Goal: Transaction & Acquisition: Purchase product/service

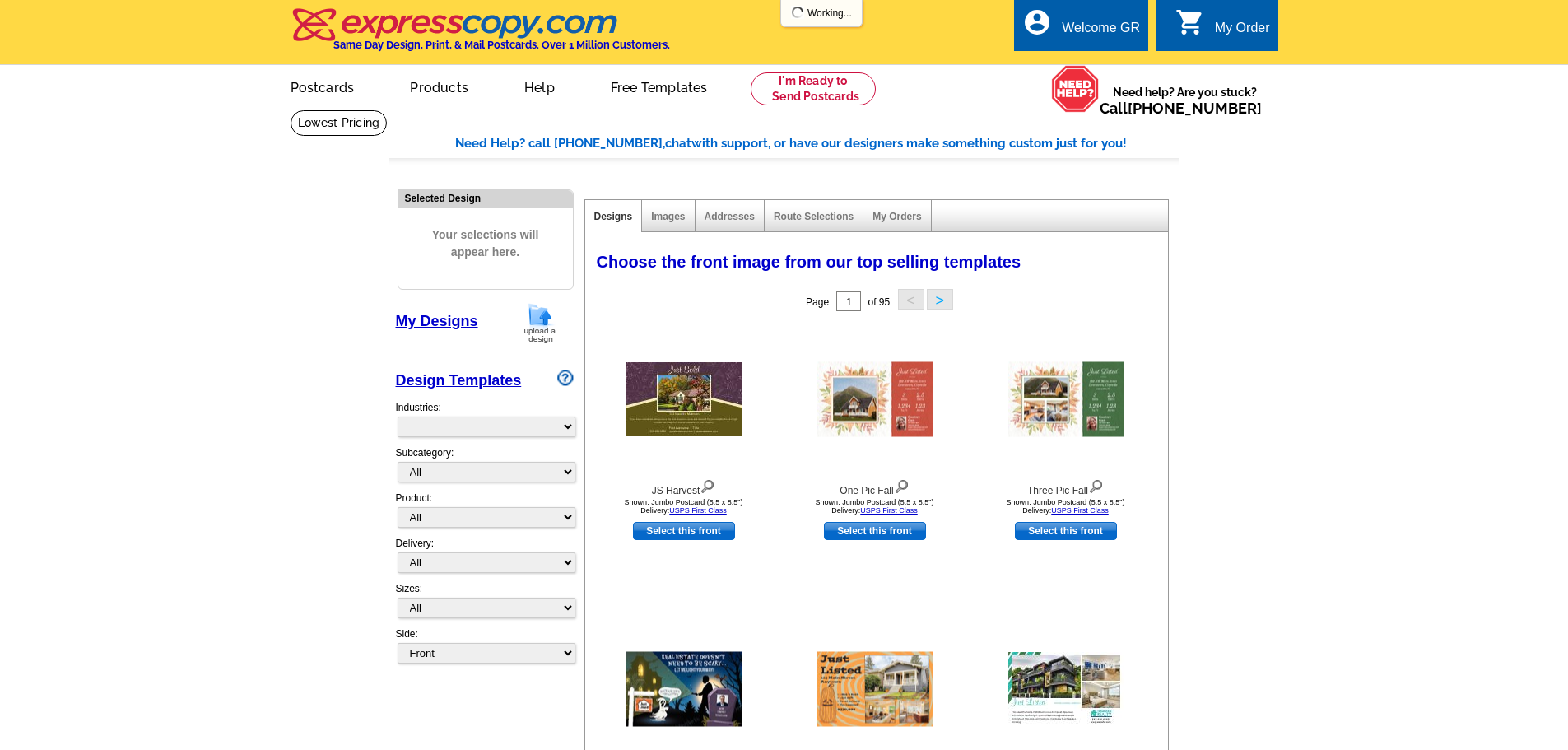
select select "785"
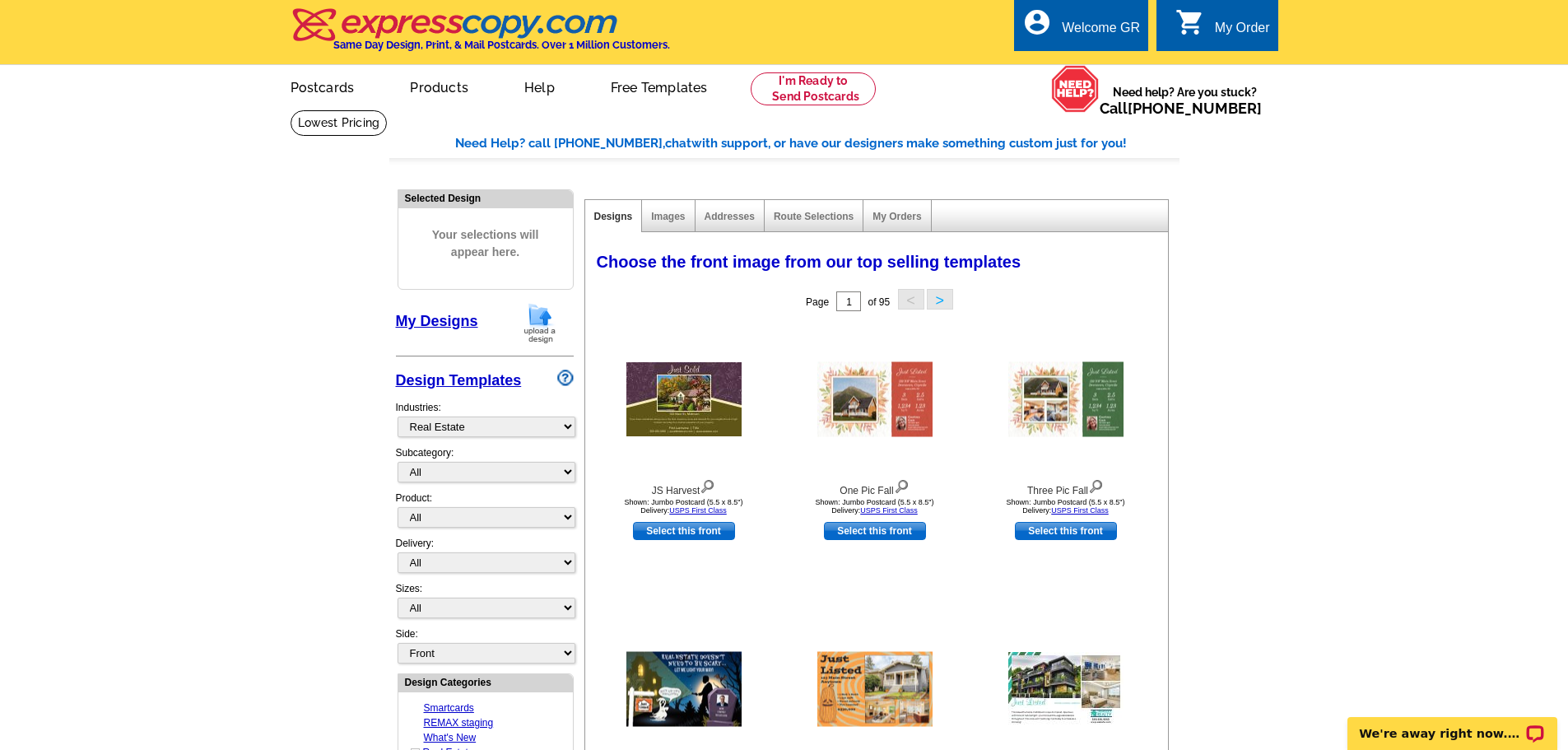
click at [548, 332] on img at bounding box center [541, 322] width 43 height 42
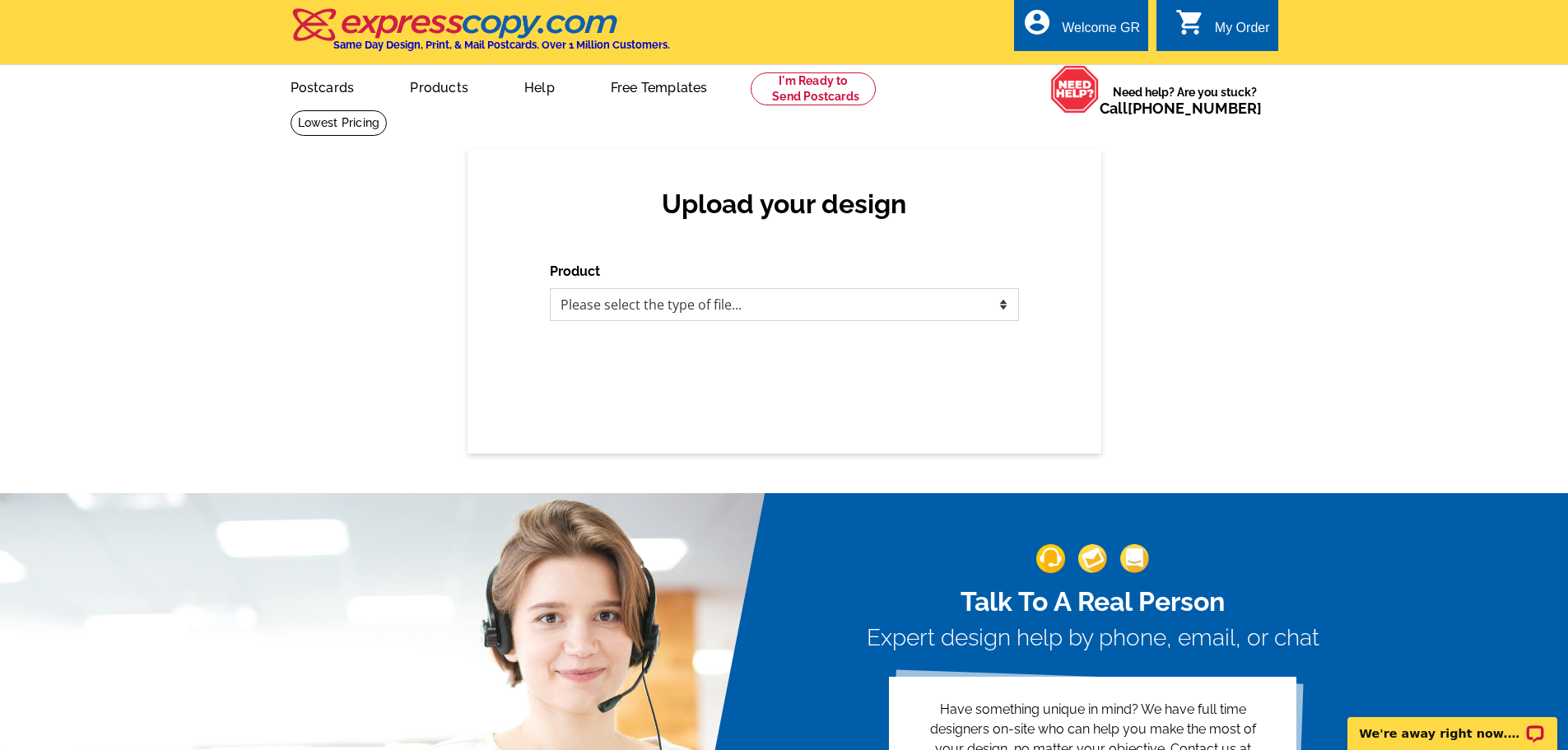
click at [761, 310] on select "Please select the type of file... Postcards Business Cards Letters and flyers G…" at bounding box center [784, 305] width 469 height 33
select select "3"
click at [549, 289] on select "Please select the type of file... Postcards Business Cards Letters and flyers G…" at bounding box center [784, 305] width 469 height 33
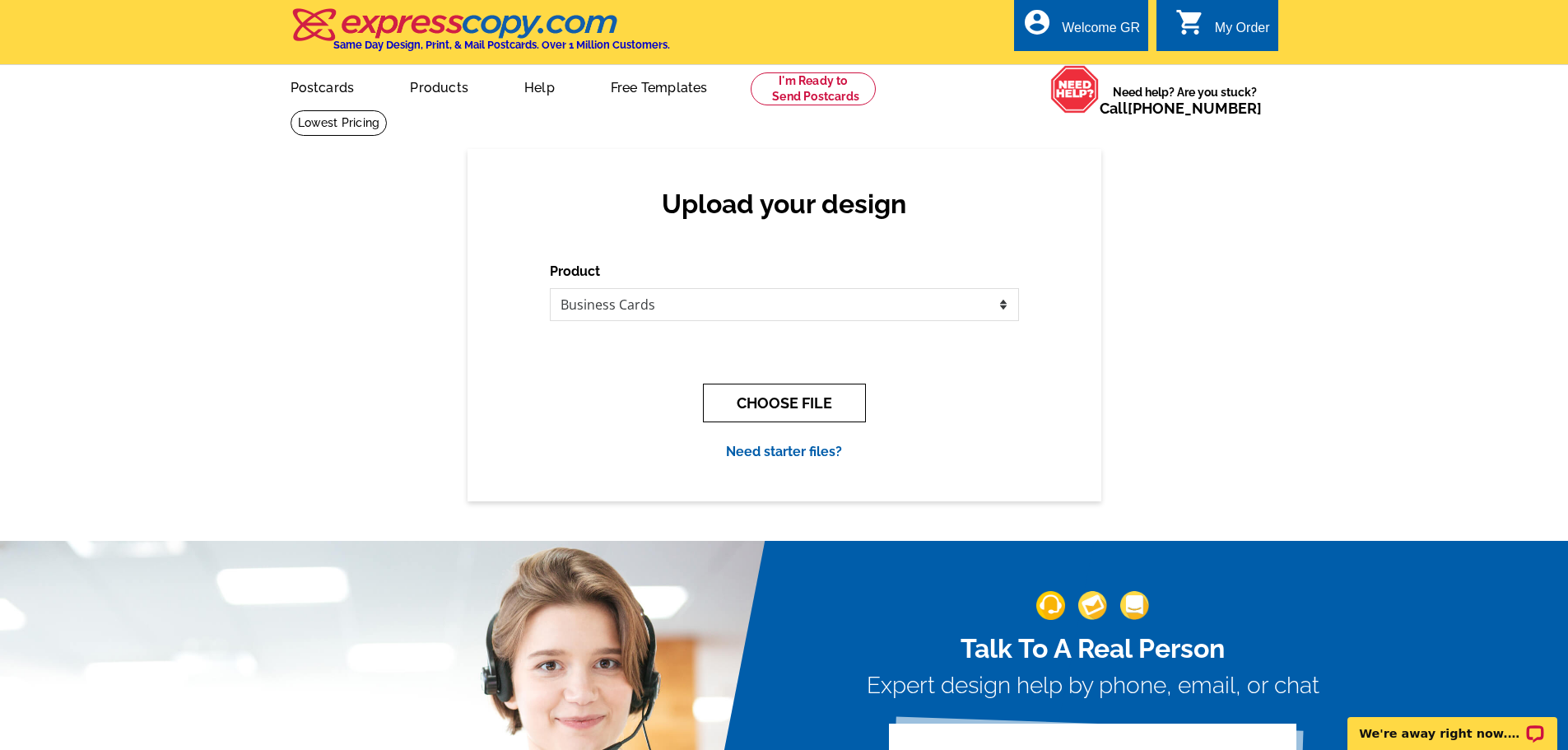
click at [817, 410] on button "CHOOSE FILE" at bounding box center [784, 403] width 163 height 39
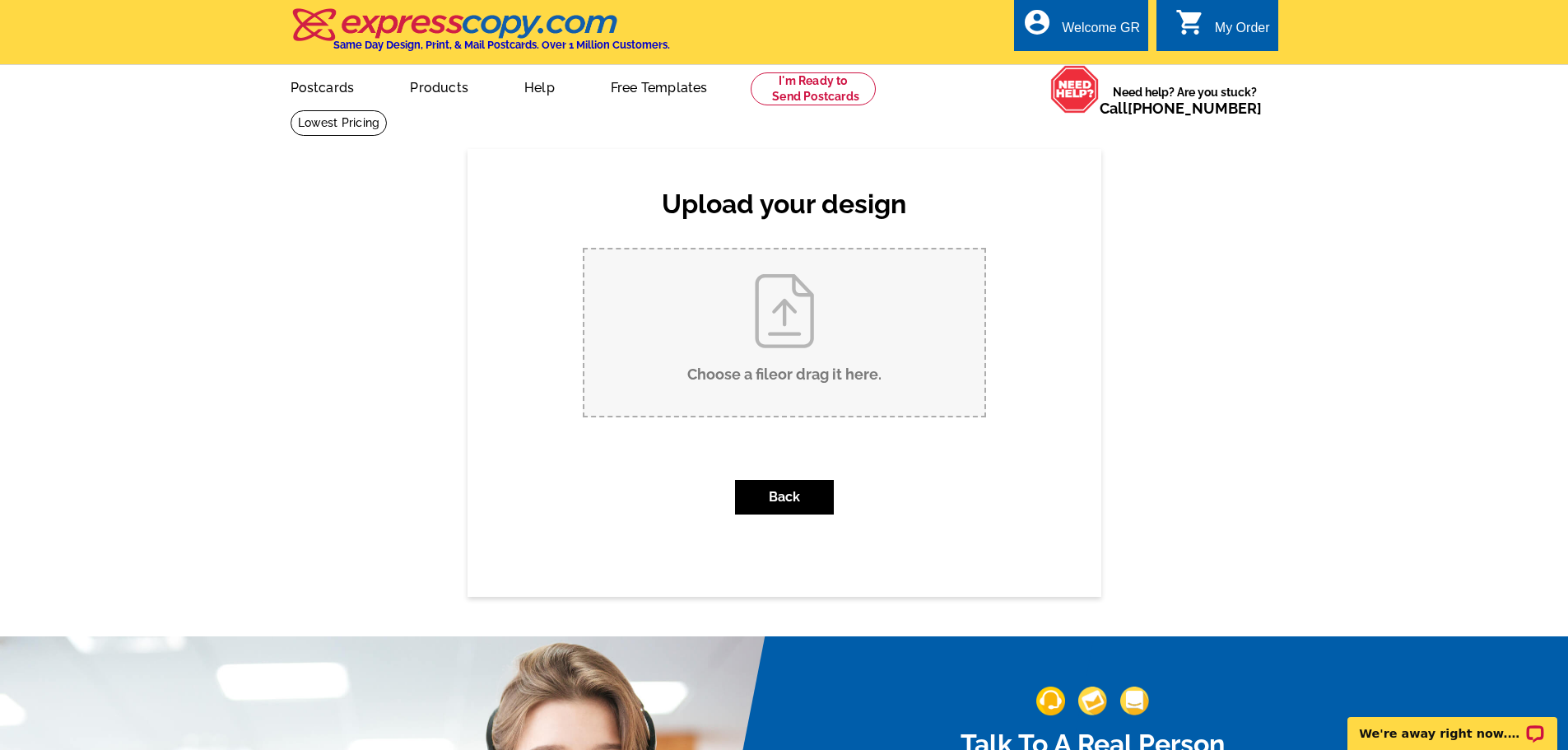
click at [806, 352] on input "Choose a file or drag it here ." at bounding box center [784, 333] width 400 height 166
type input "C:\fakepath\Jon Black cards proof.pdf"
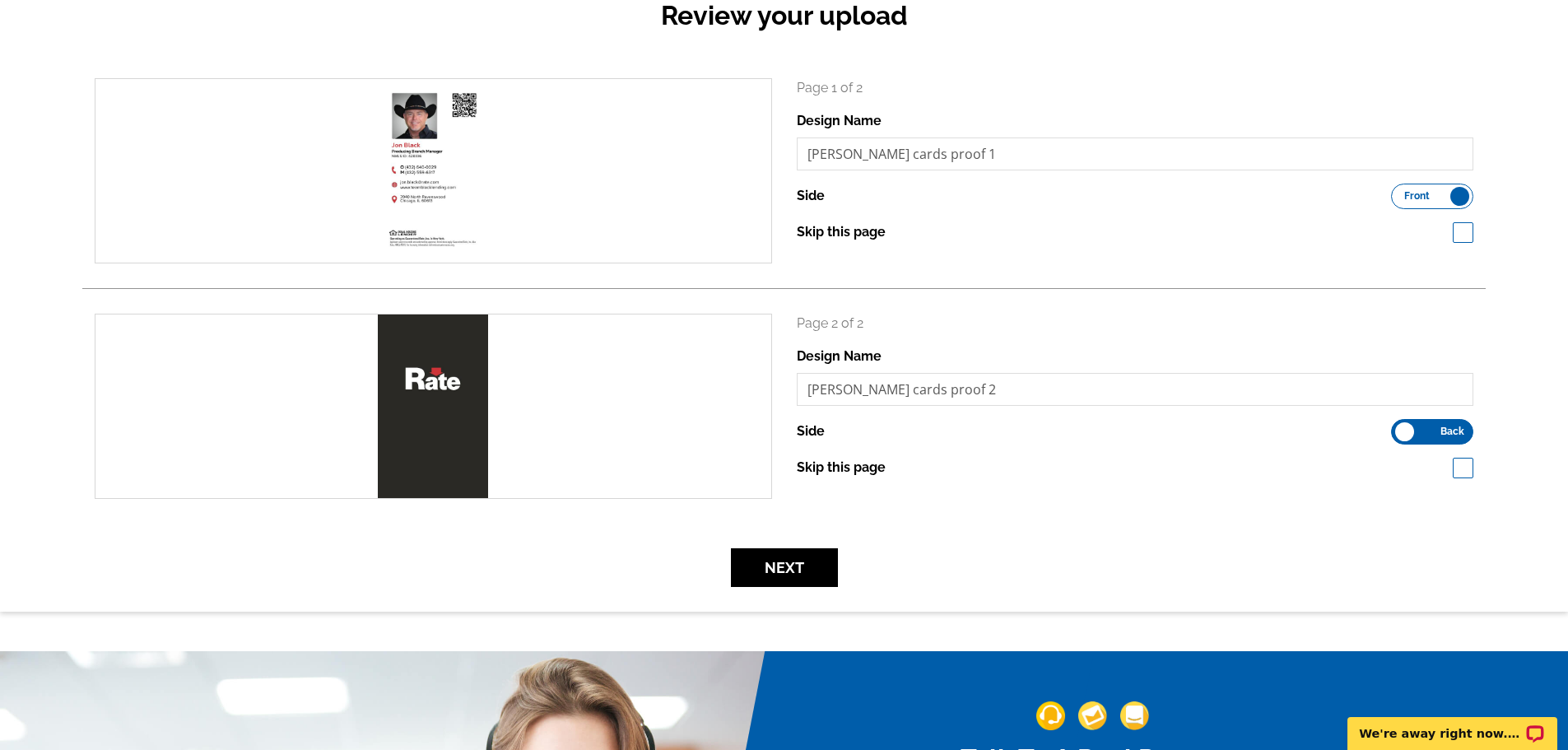
scroll to position [82, 0]
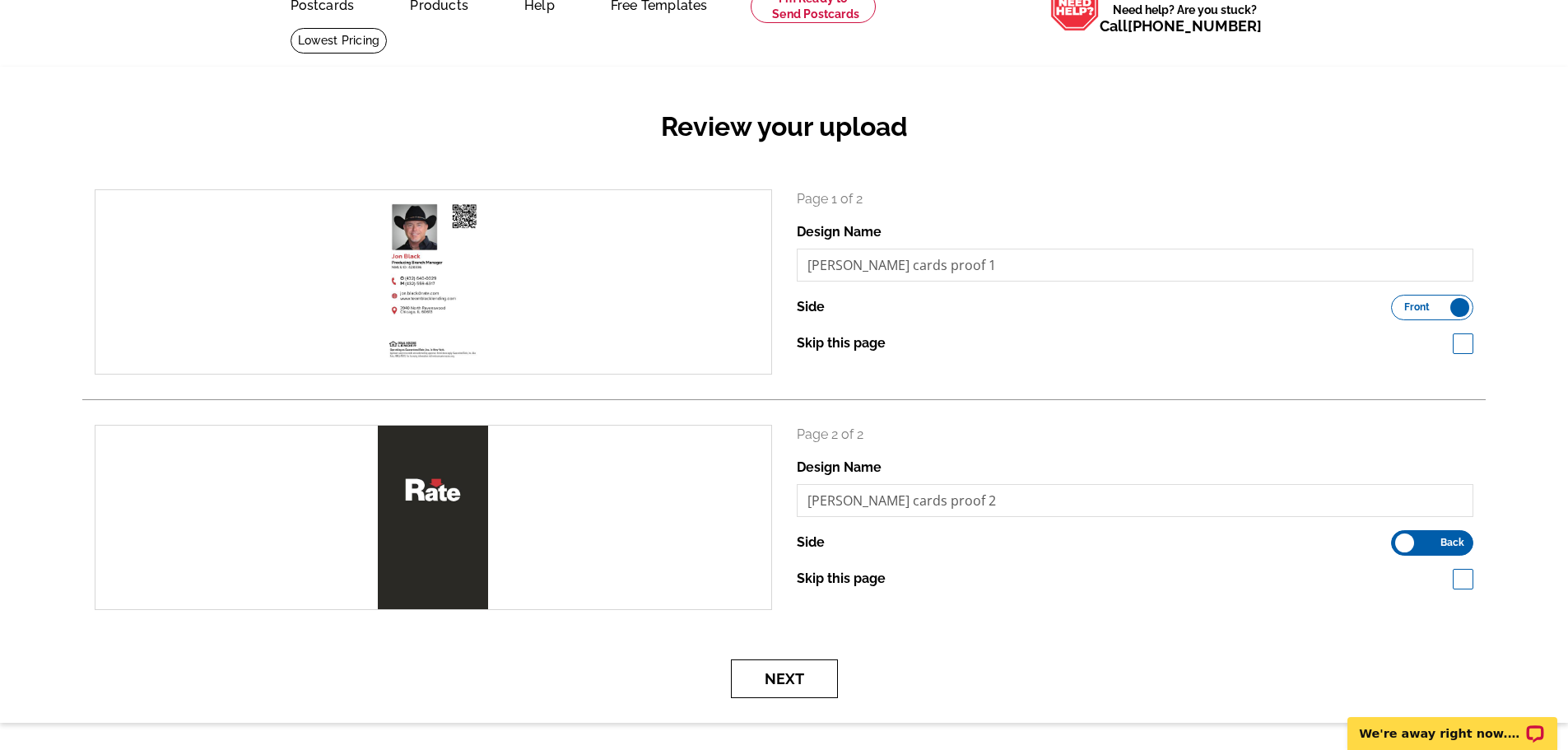
click at [772, 678] on button "Next" at bounding box center [784, 679] width 107 height 39
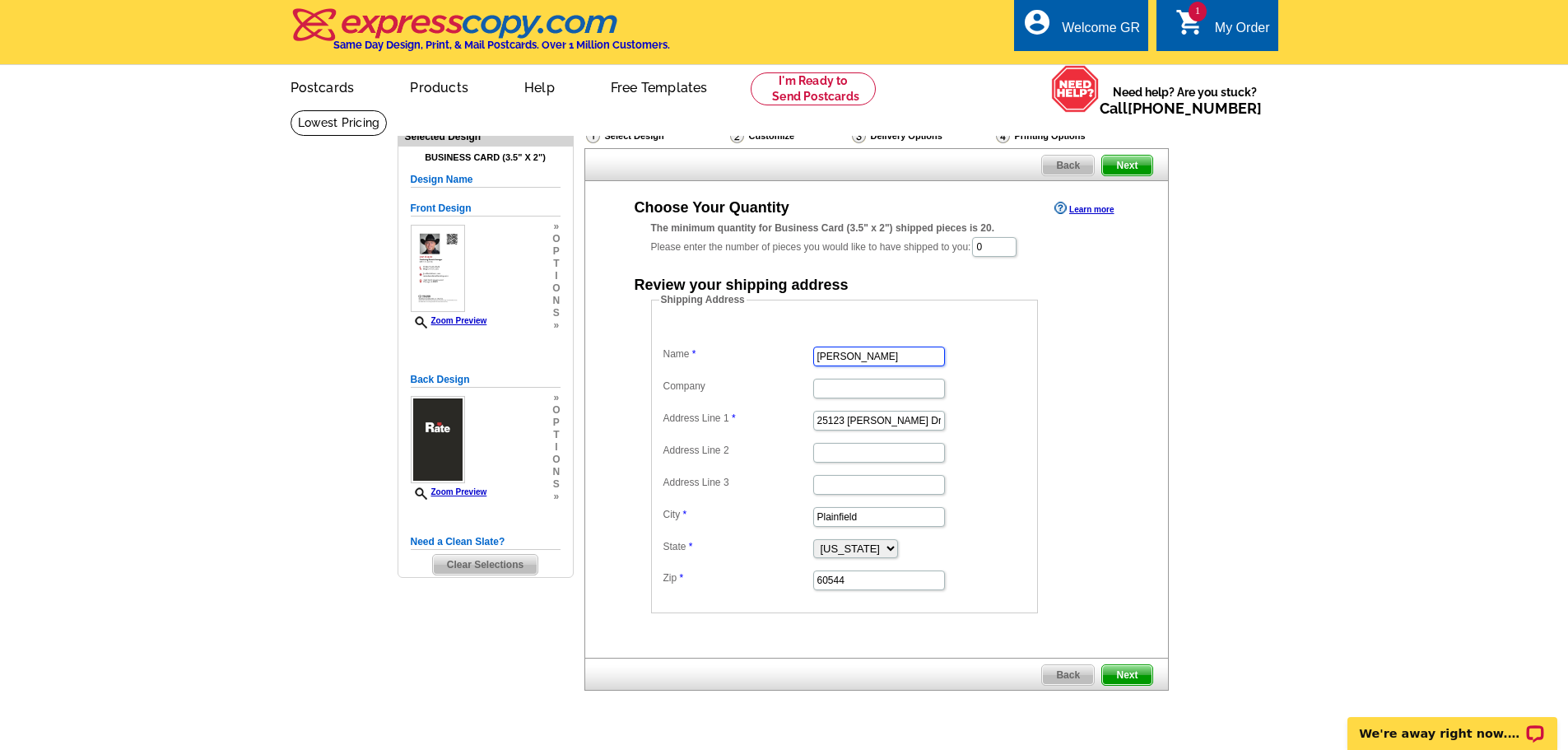
click at [897, 355] on input "Erin Walker" at bounding box center [879, 356] width 131 height 20
type input "Jon Black"
click at [1003, 256] on input "0" at bounding box center [994, 247] width 44 height 20
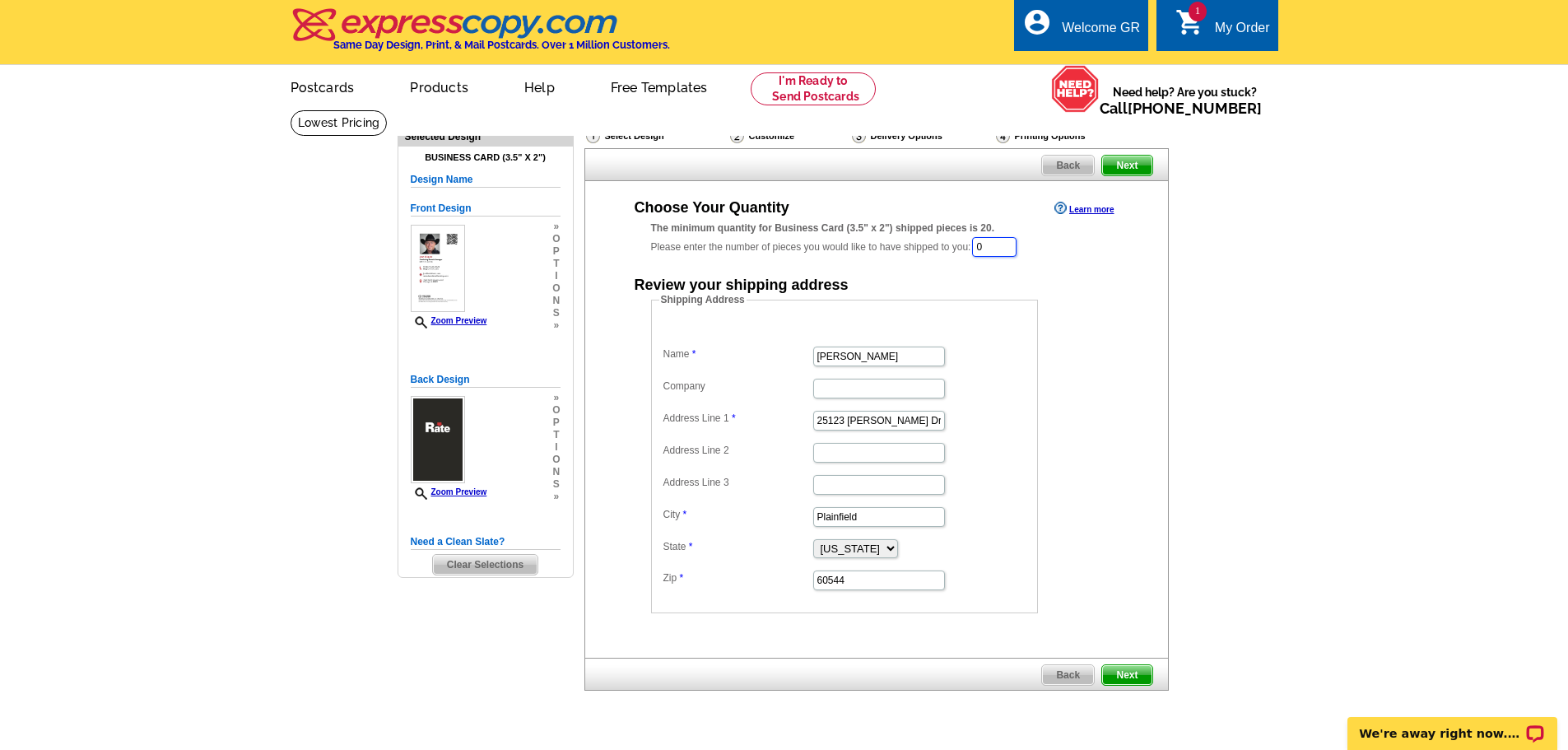
click at [1003, 256] on input "0" at bounding box center [994, 247] width 44 height 20
type input "500"
click at [1112, 373] on div "Shipping Address Name Jon Black Company Address Line 1 25123 Scott Dr Address L…" at bounding box center [877, 454] width 517 height 321
click at [868, 388] on input "Company" at bounding box center [879, 390] width 131 height 20
type input "Rate"
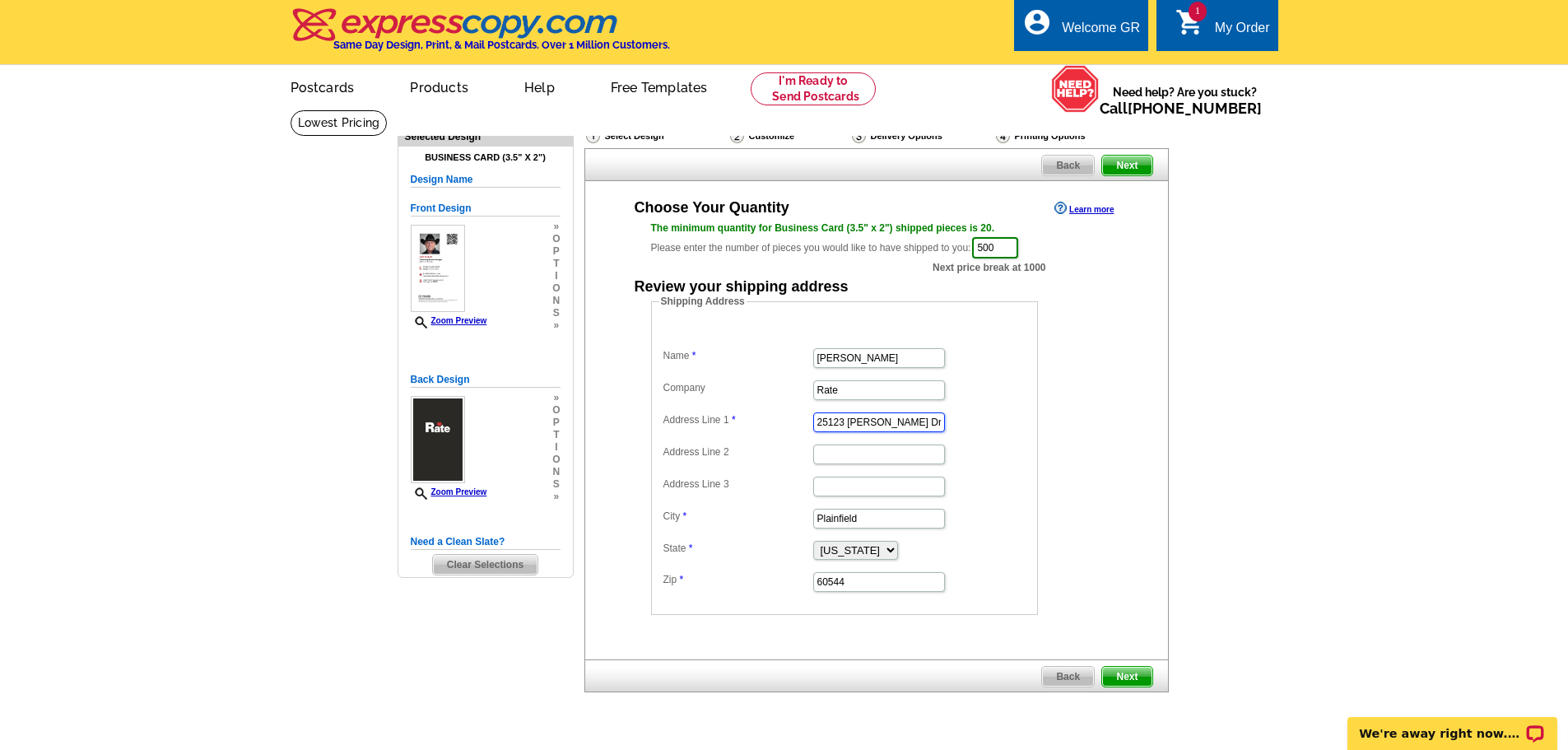
click at [907, 422] on input "25123 Scott Dr" at bounding box center [879, 422] width 131 height 20
type input "101 Mathis Rd"
type input "Dublin"
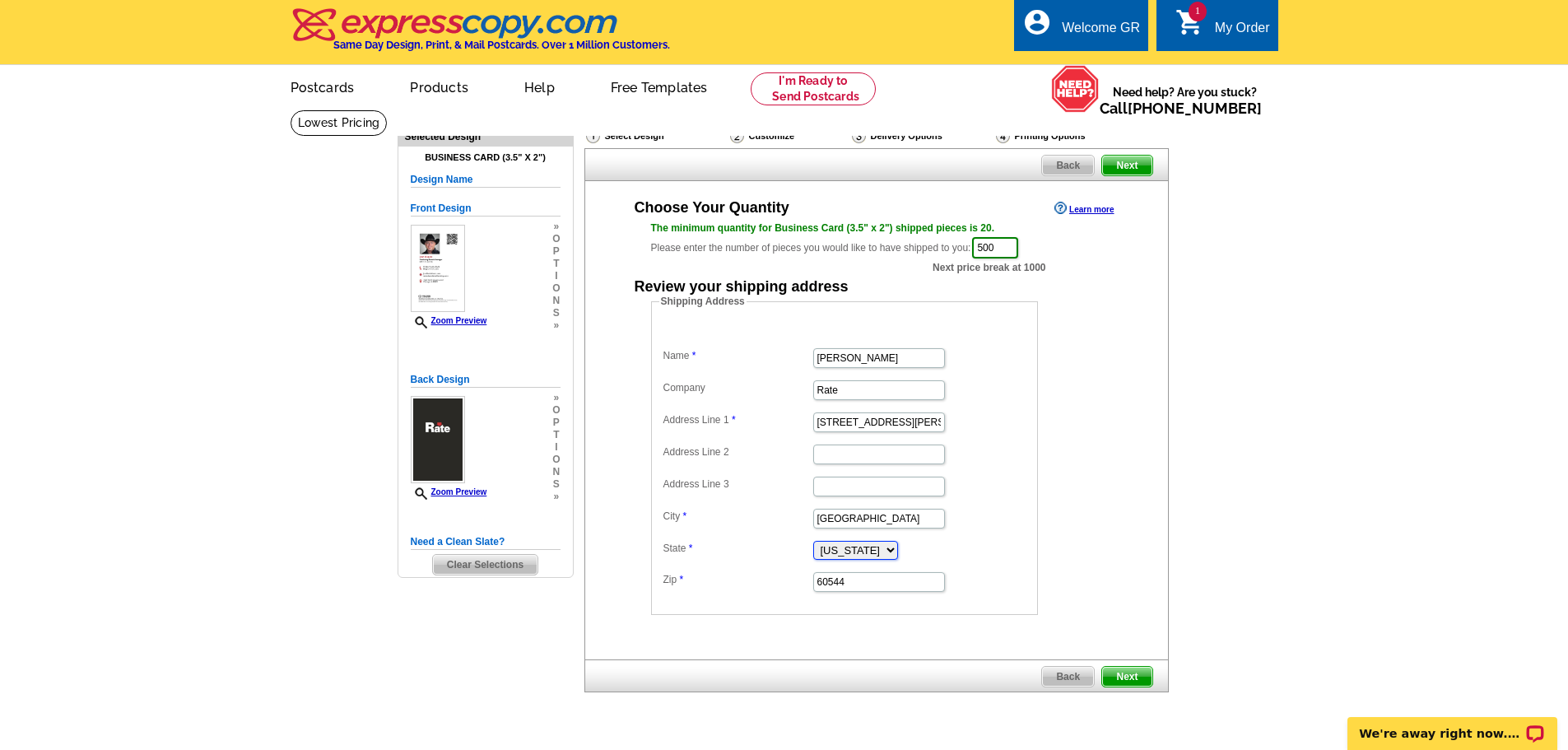
select select "TX"
click at [912, 588] on input "60544" at bounding box center [879, 582] width 131 height 20
type input "76446"
click at [1139, 677] on span "Next" at bounding box center [1126, 677] width 49 height 20
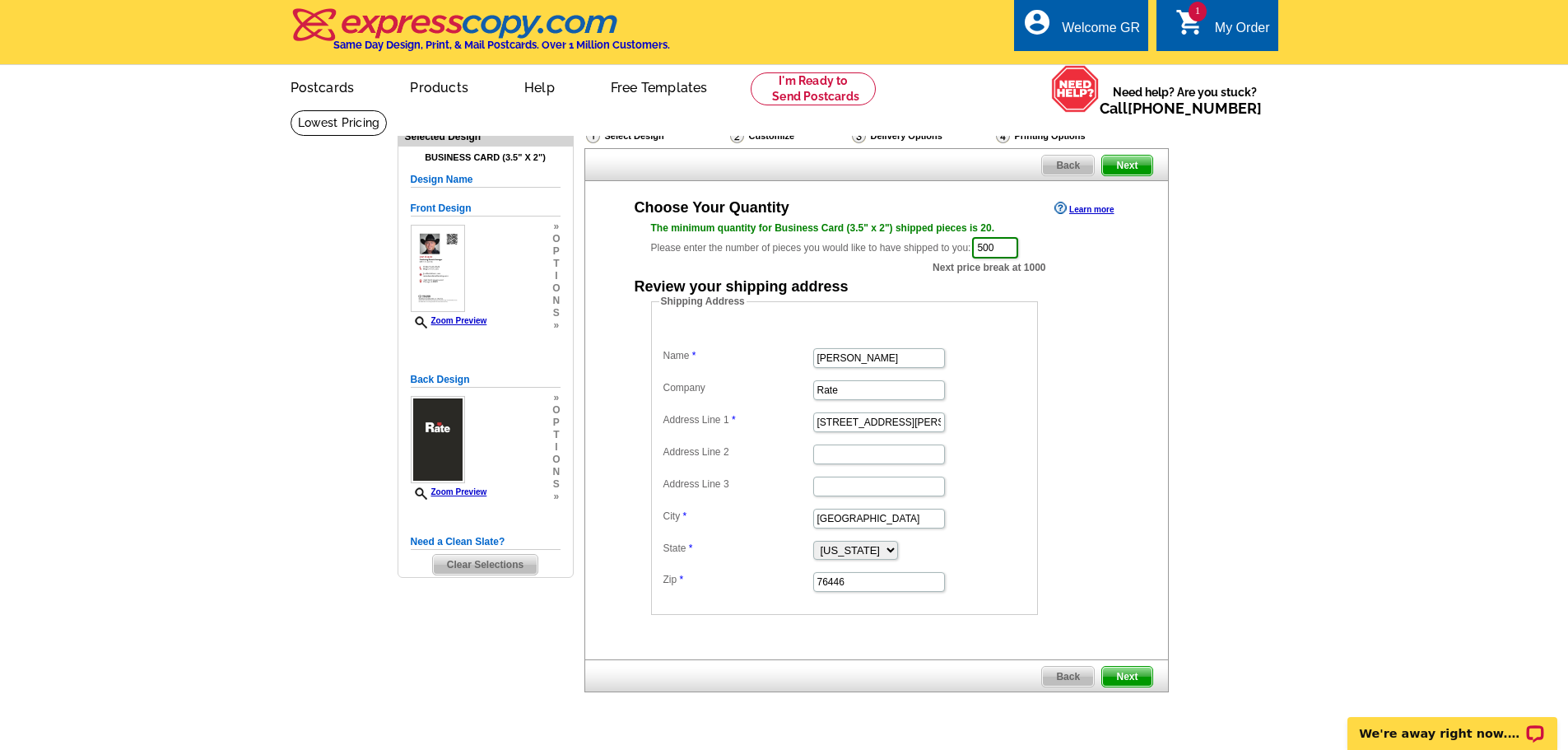
click at [1335, 273] on main "Need Help? call 800-260-5887, chat with support, or have our designers make som…" at bounding box center [784, 444] width 1568 height 669
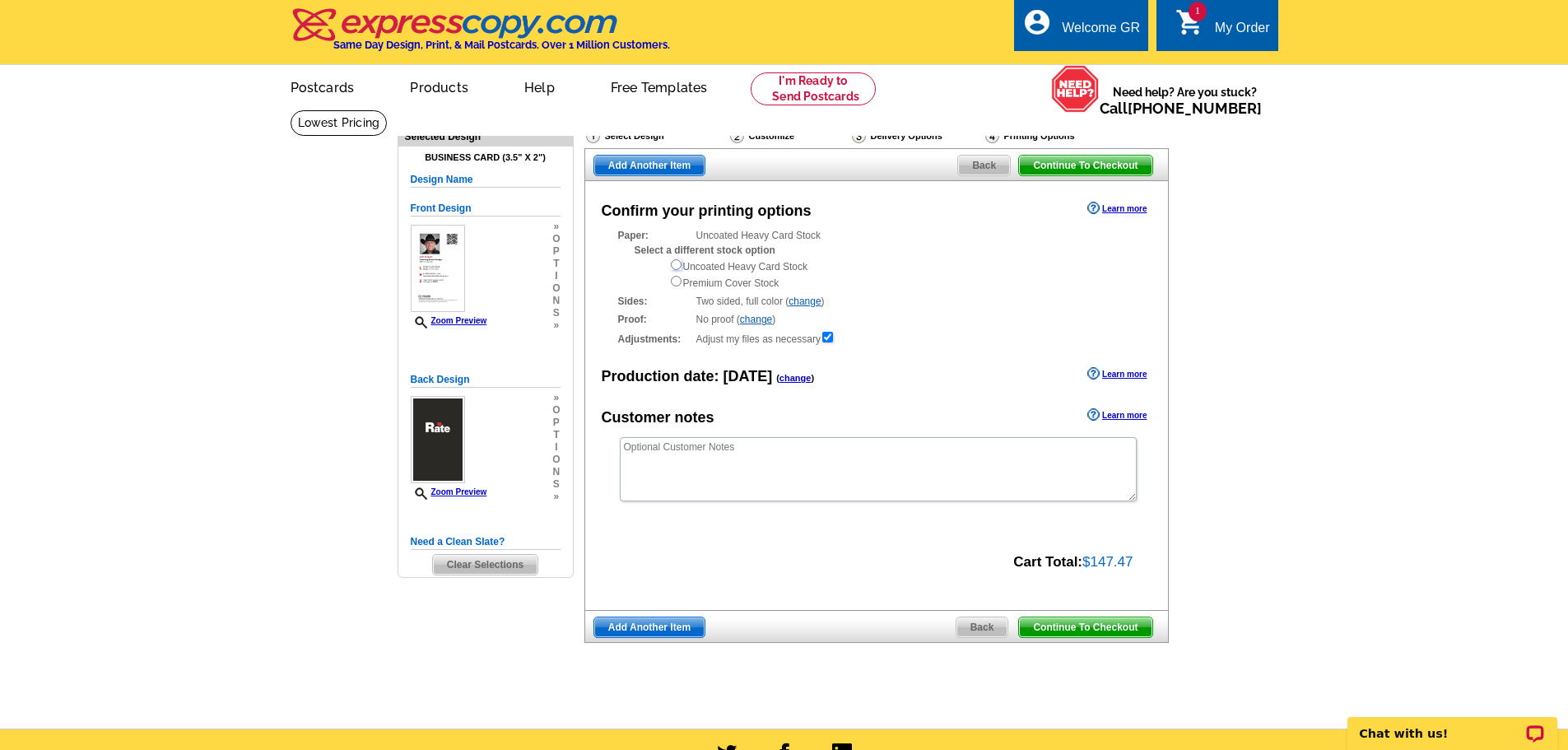
click at [673, 264] on input "radio" at bounding box center [676, 264] width 11 height 11
radio input "true"
click at [1062, 169] on span "Continue To Checkout" at bounding box center [1085, 165] width 132 height 20
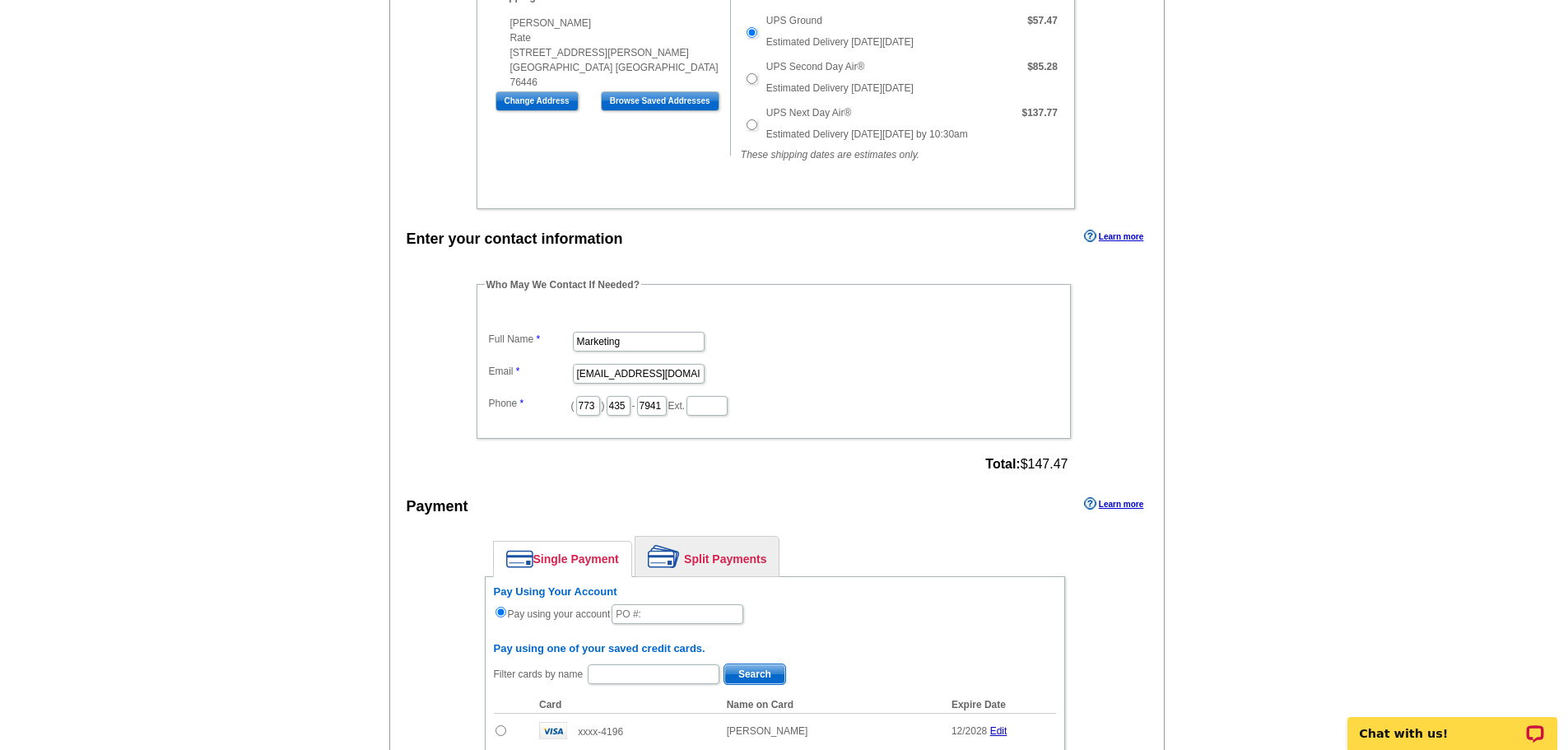
scroll to position [658, 0]
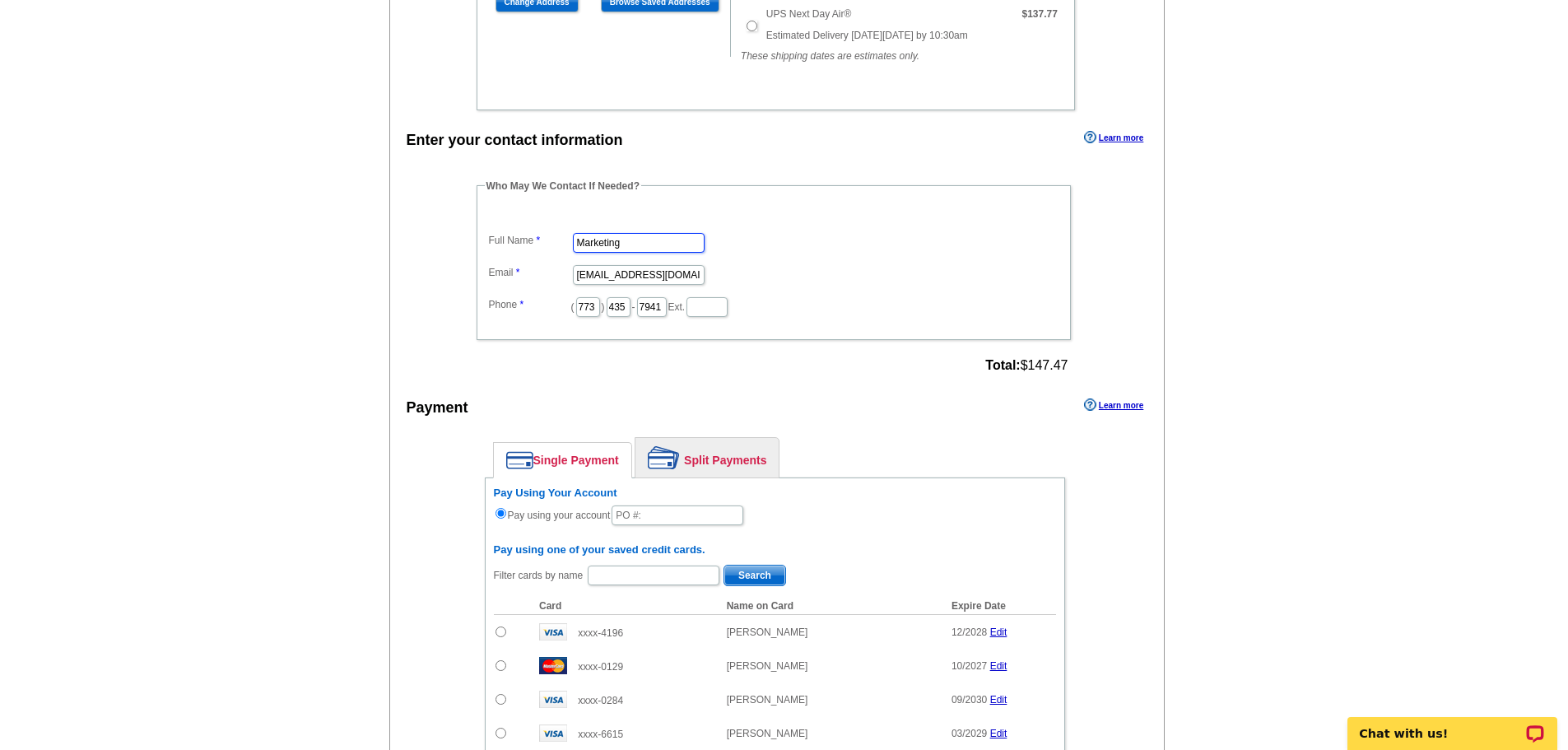
click at [647, 234] on input "Marketing" at bounding box center [639, 243] width 131 height 20
click at [647, 266] on input "[EMAIL_ADDRESS][DOMAIN_NAME]" at bounding box center [639, 275] width 131 height 20
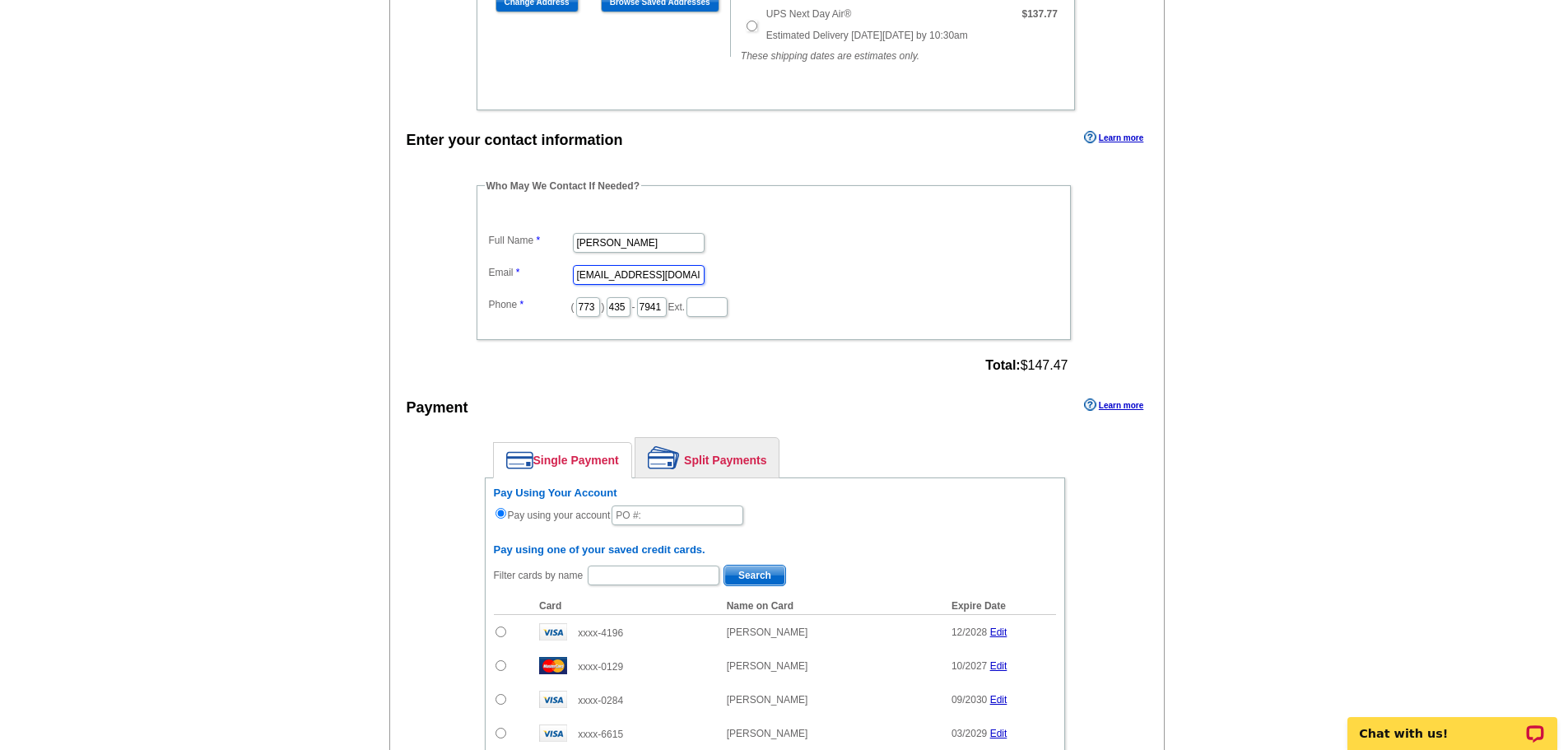
scroll to position [0, 0]
click at [647, 266] on input "[EMAIL_ADDRESS][DOMAIN_NAME]" at bounding box center [639, 275] width 131 height 20
click at [865, 264] on dd "[EMAIL_ADDRESS][DOMAIN_NAME]" at bounding box center [774, 273] width 578 height 25
click at [646, 233] on input "[PERSON_NAME]" at bounding box center [639, 243] width 131 height 20
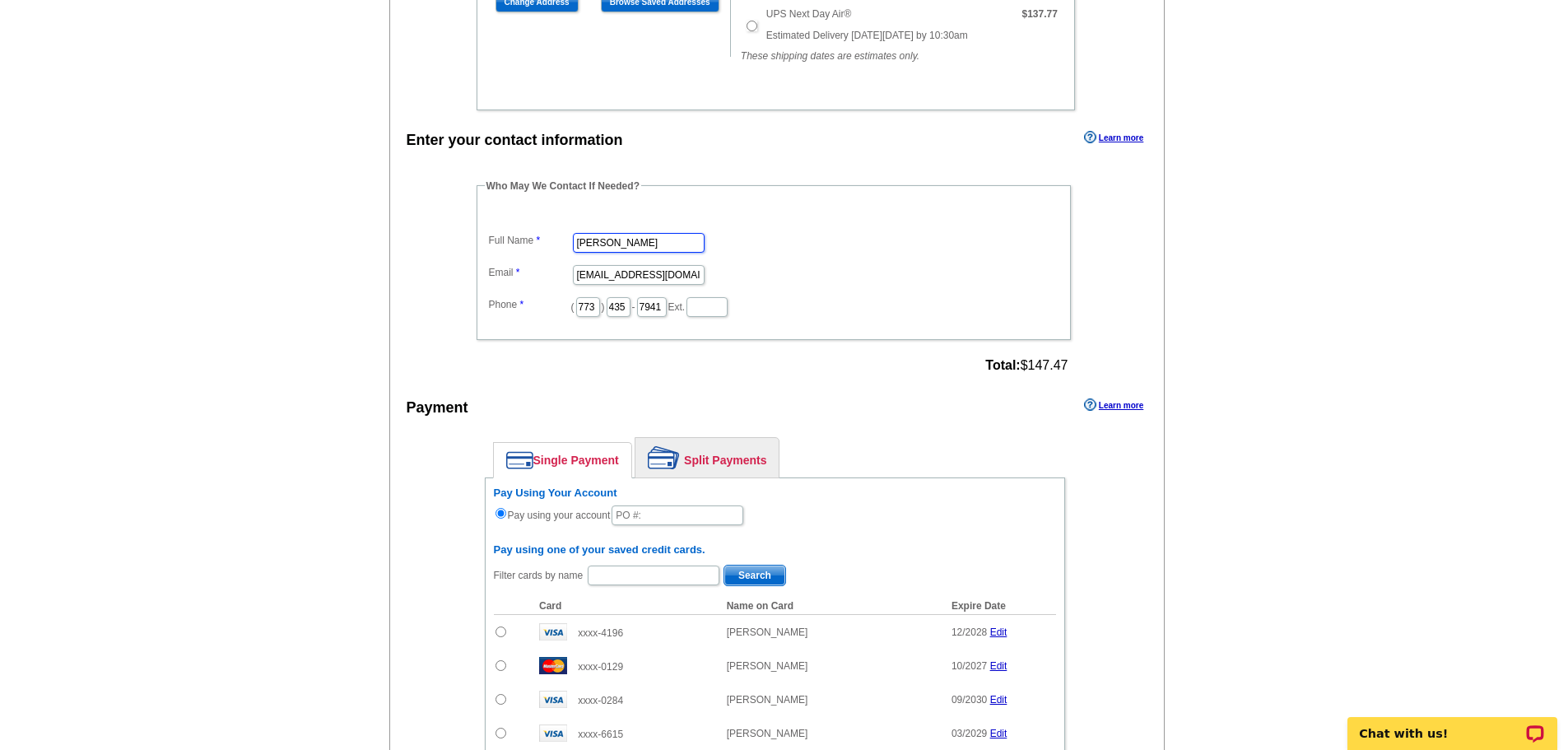
click at [646, 233] on input "[PERSON_NAME]" at bounding box center [639, 243] width 131 height 20
type input "[PERSON_NAME]"
click at [596, 297] on input "773" at bounding box center [588, 306] width 24 height 20
click at [597, 297] on input "773" at bounding box center [588, 306] width 24 height 20
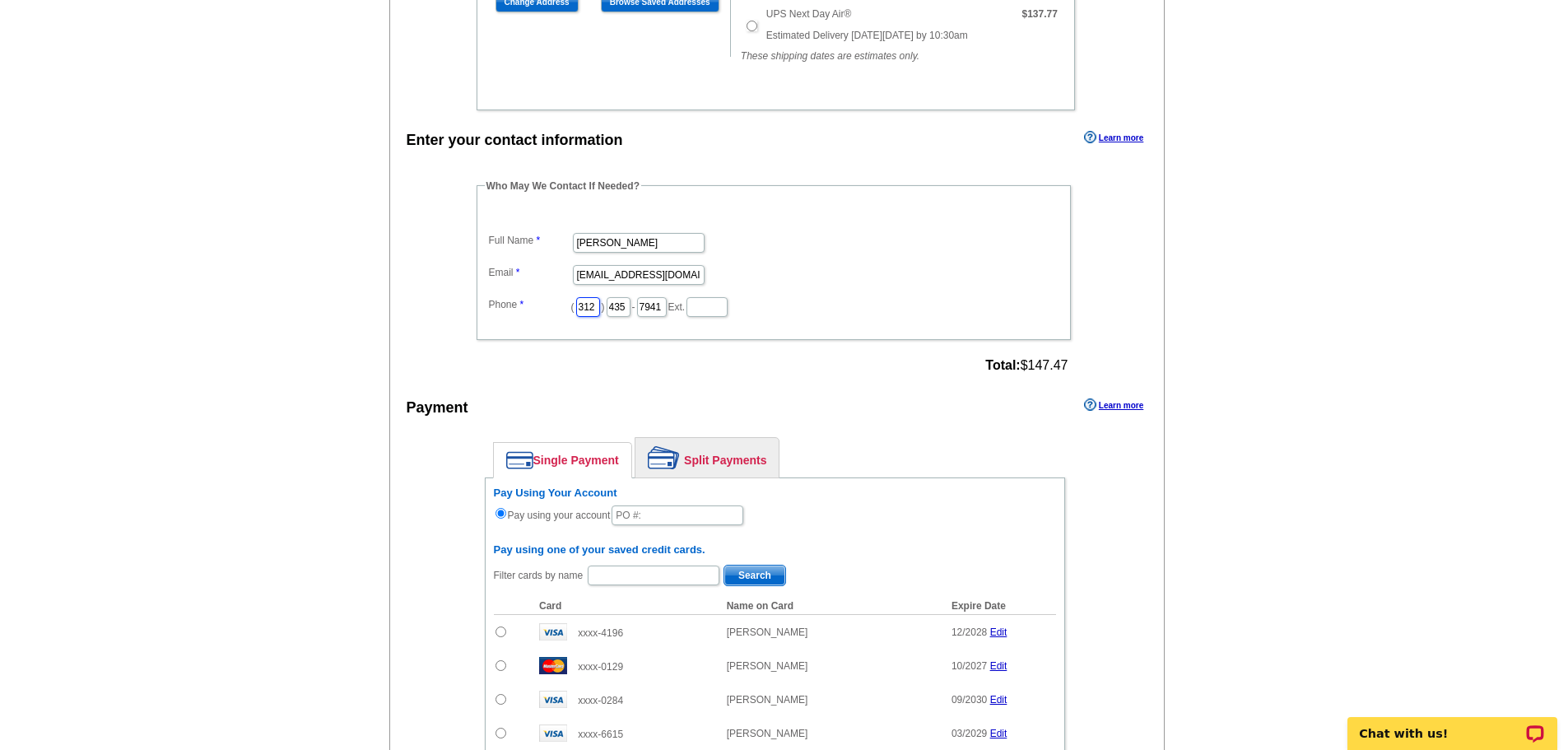
type input "312"
click at [631, 297] on input "435" at bounding box center [618, 306] width 24 height 20
type input "613"
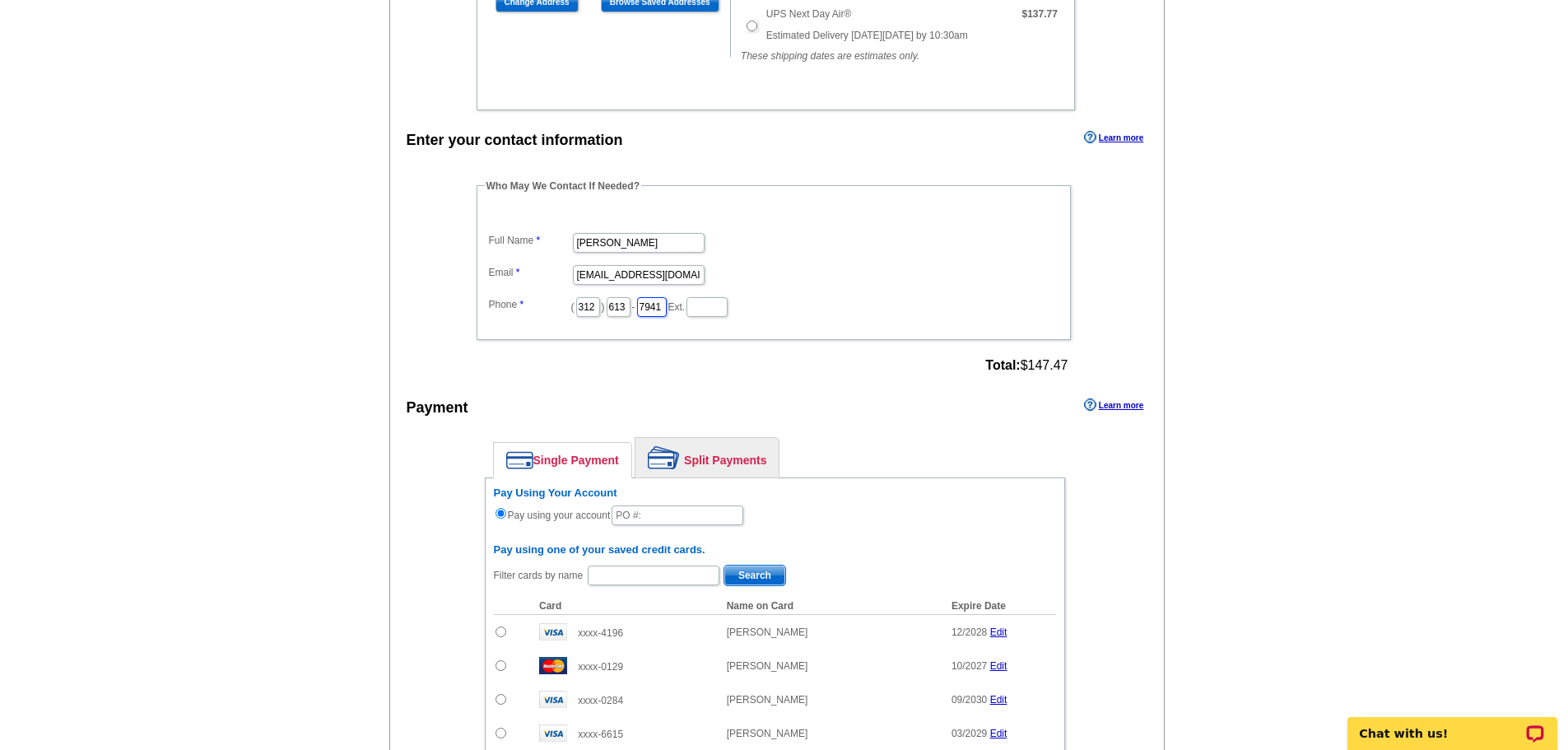
click at [667, 297] on input "7941" at bounding box center [652, 306] width 29 height 20
type input "3142"
click at [945, 276] on dl "Full Name Ryan Terrana Email marketing@guaranteedrate.com Phone ( 312 ) 613 - 3…" at bounding box center [774, 262] width 578 height 111
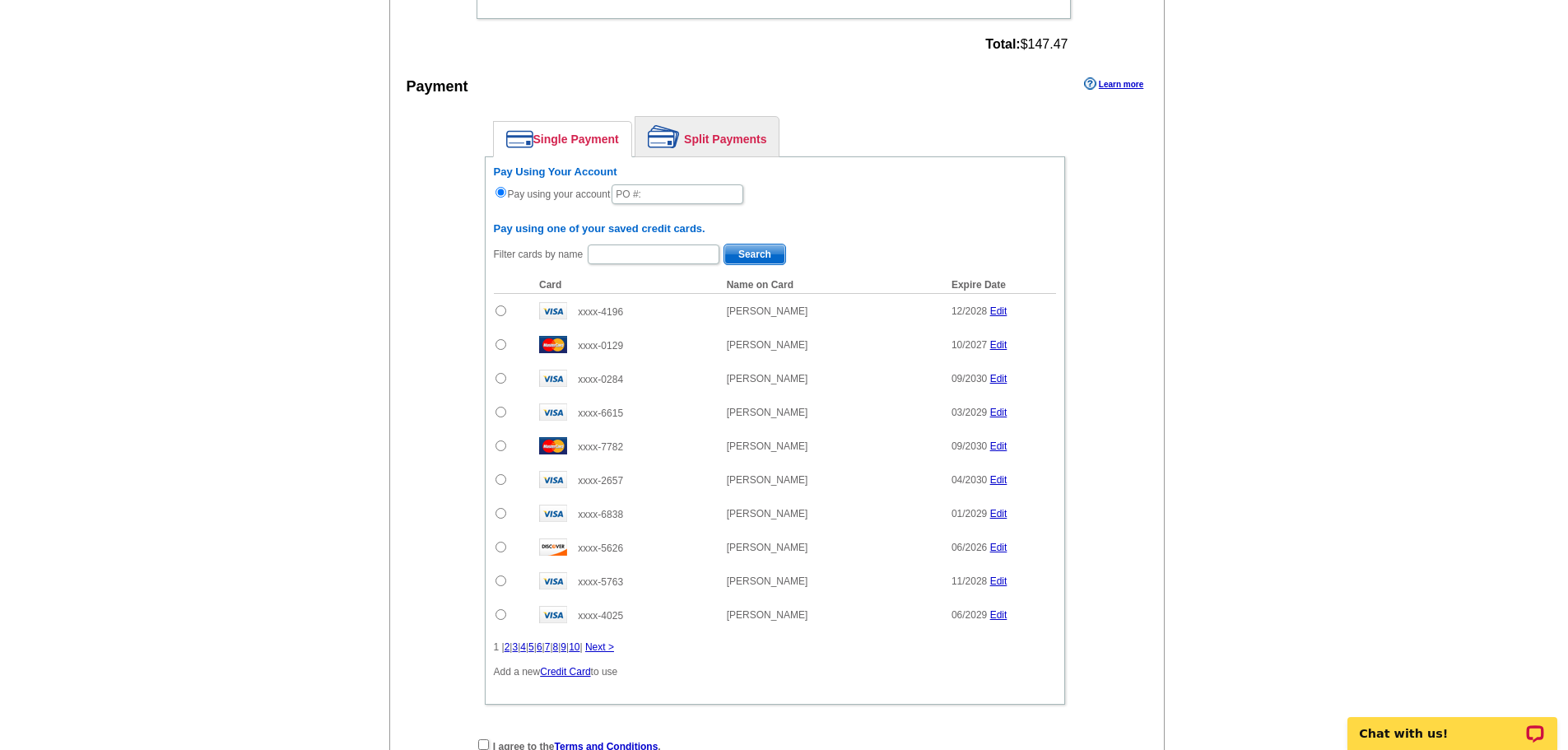
scroll to position [988, 0]
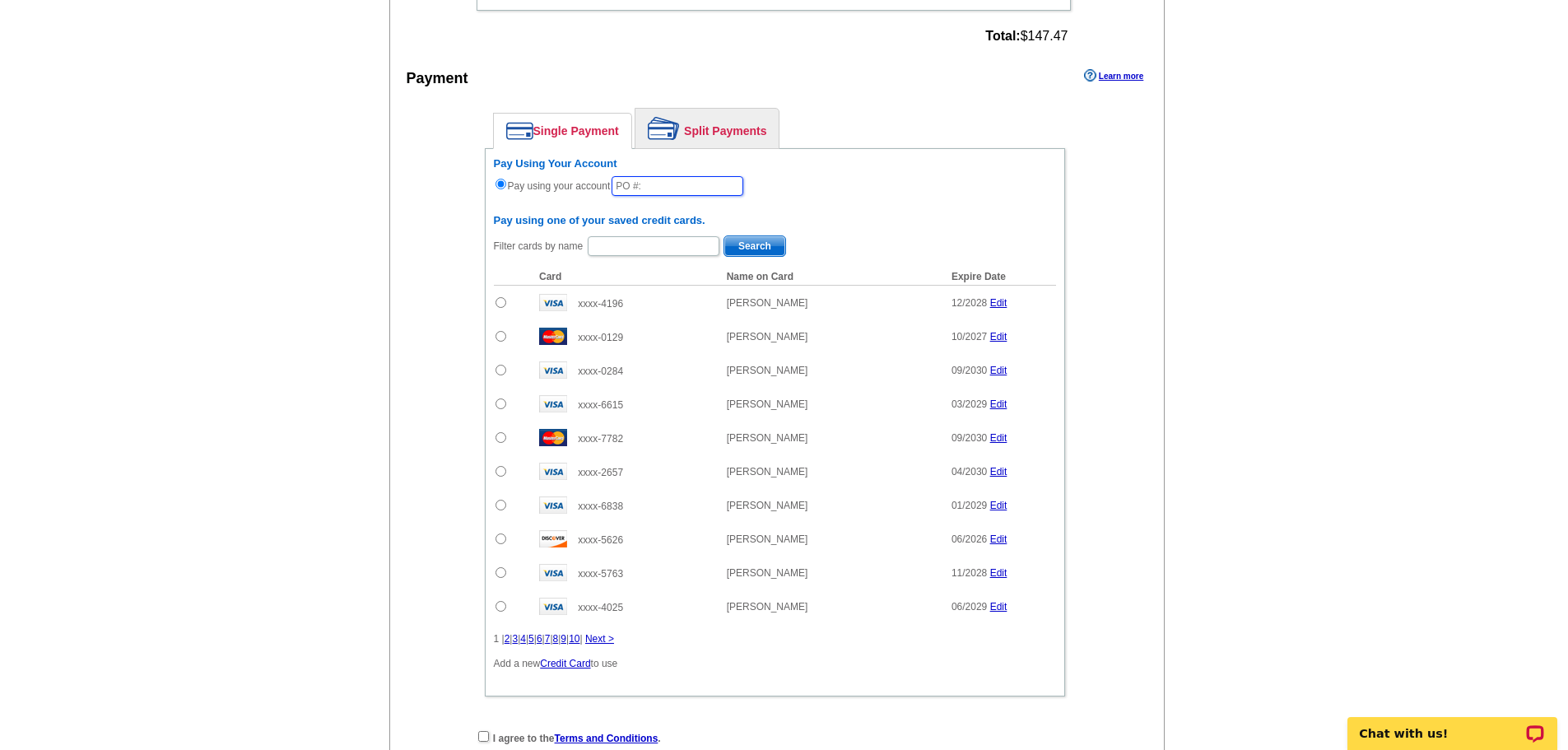
click at [662, 176] on input "text" at bounding box center [678, 186] width 131 height 20
click at [715, 176] on input "10072025_208_RT" at bounding box center [678, 186] width 131 height 20
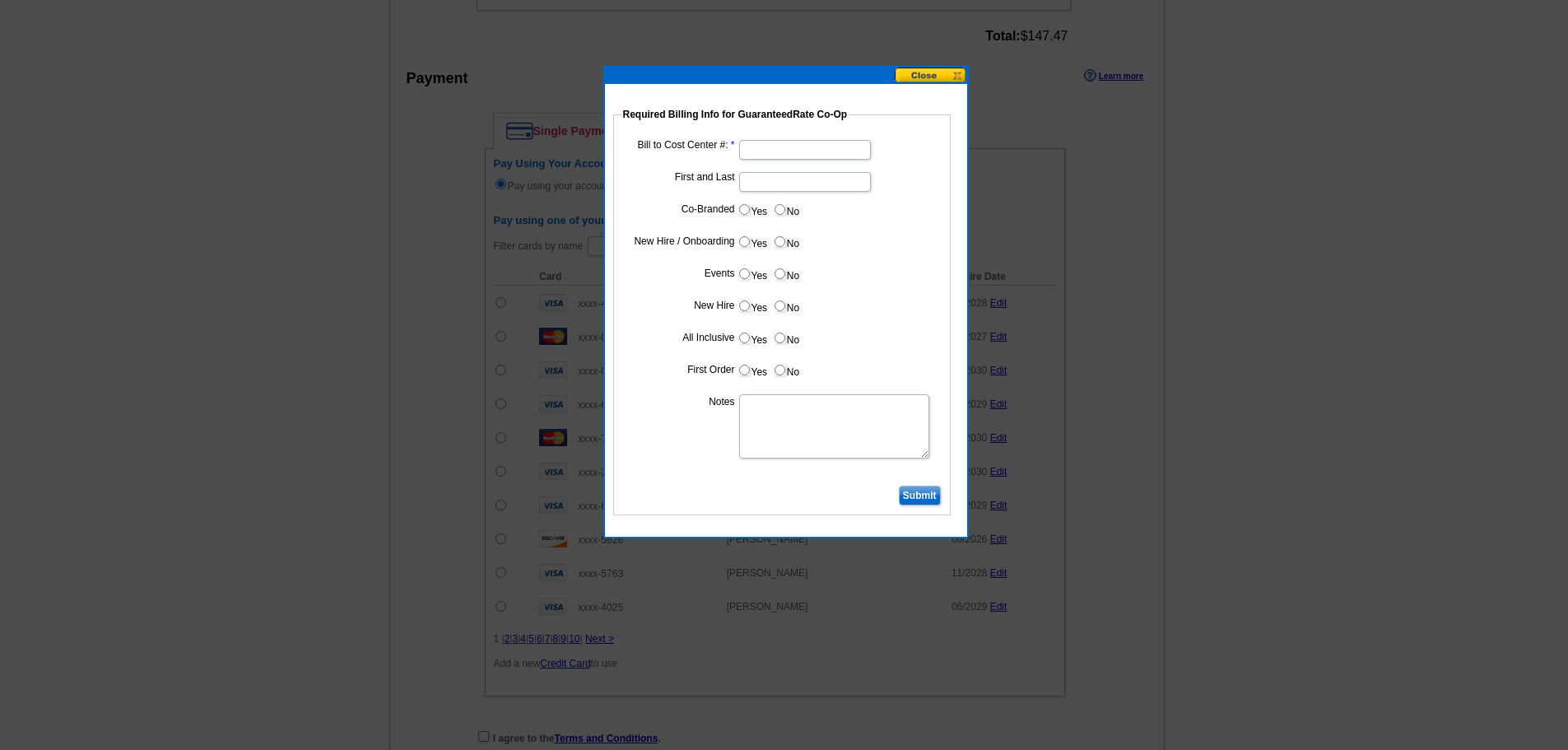
type input "10072025_208_RT"
click at [767, 153] on input "Bill to Cost Center #:" at bounding box center [805, 150] width 131 height 20
type input "1978"
click at [767, 184] on input "First and Last" at bounding box center [805, 182] width 131 height 20
type input "[PERSON_NAME]"
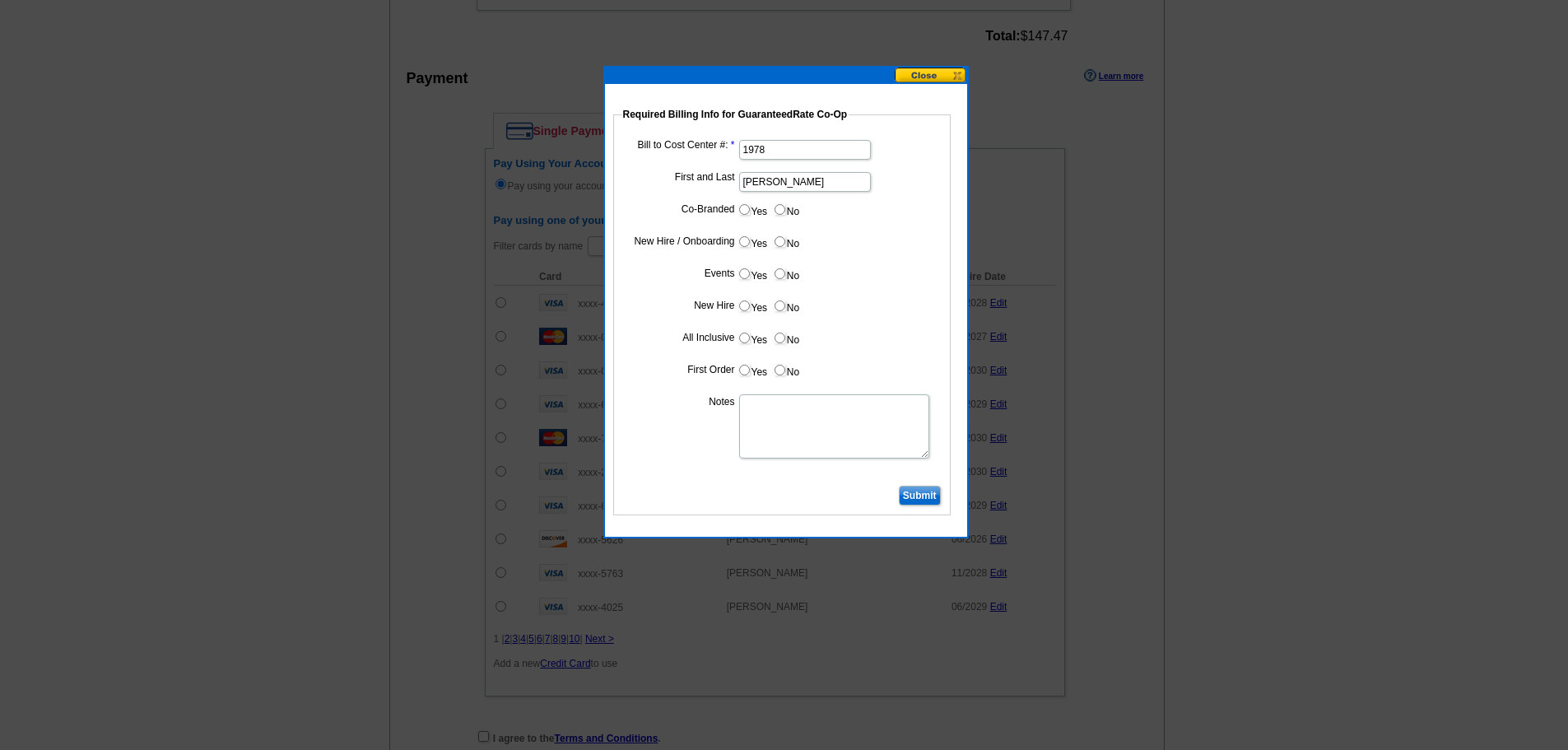
click at [775, 209] on input "No" at bounding box center [780, 209] width 11 height 11
radio input "true"
click at [747, 240] on input "Yes" at bounding box center [744, 241] width 11 height 11
radio input "true"
click at [785, 279] on label "No" at bounding box center [785, 273] width 26 height 19
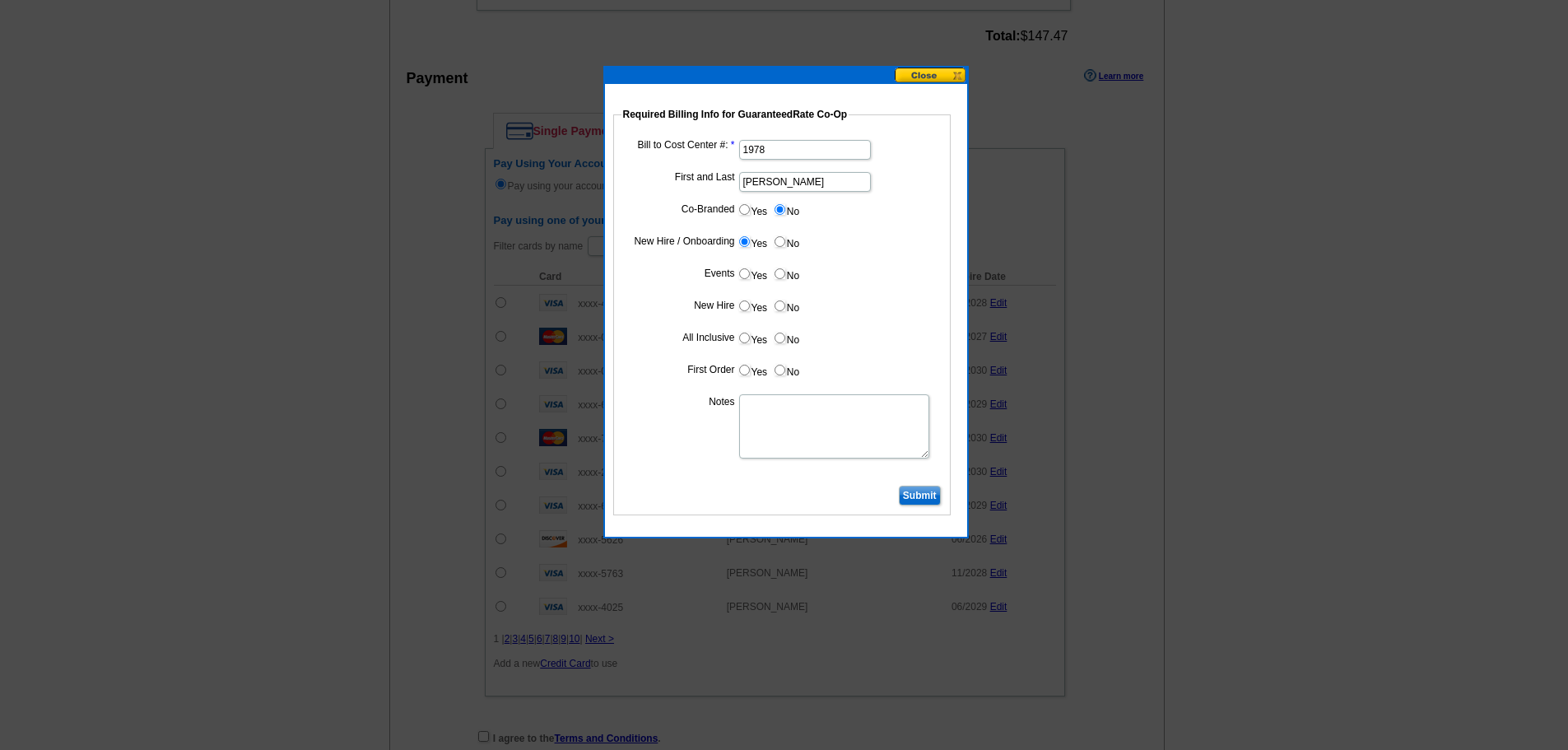
click at [785, 279] on input "No" at bounding box center [780, 273] width 11 height 11
radio input "true"
click at [743, 307] on input "Yes" at bounding box center [744, 305] width 11 height 11
radio input "true"
drag, startPoint x: 746, startPoint y: 333, endPoint x: 741, endPoint y: 355, distance: 22.6
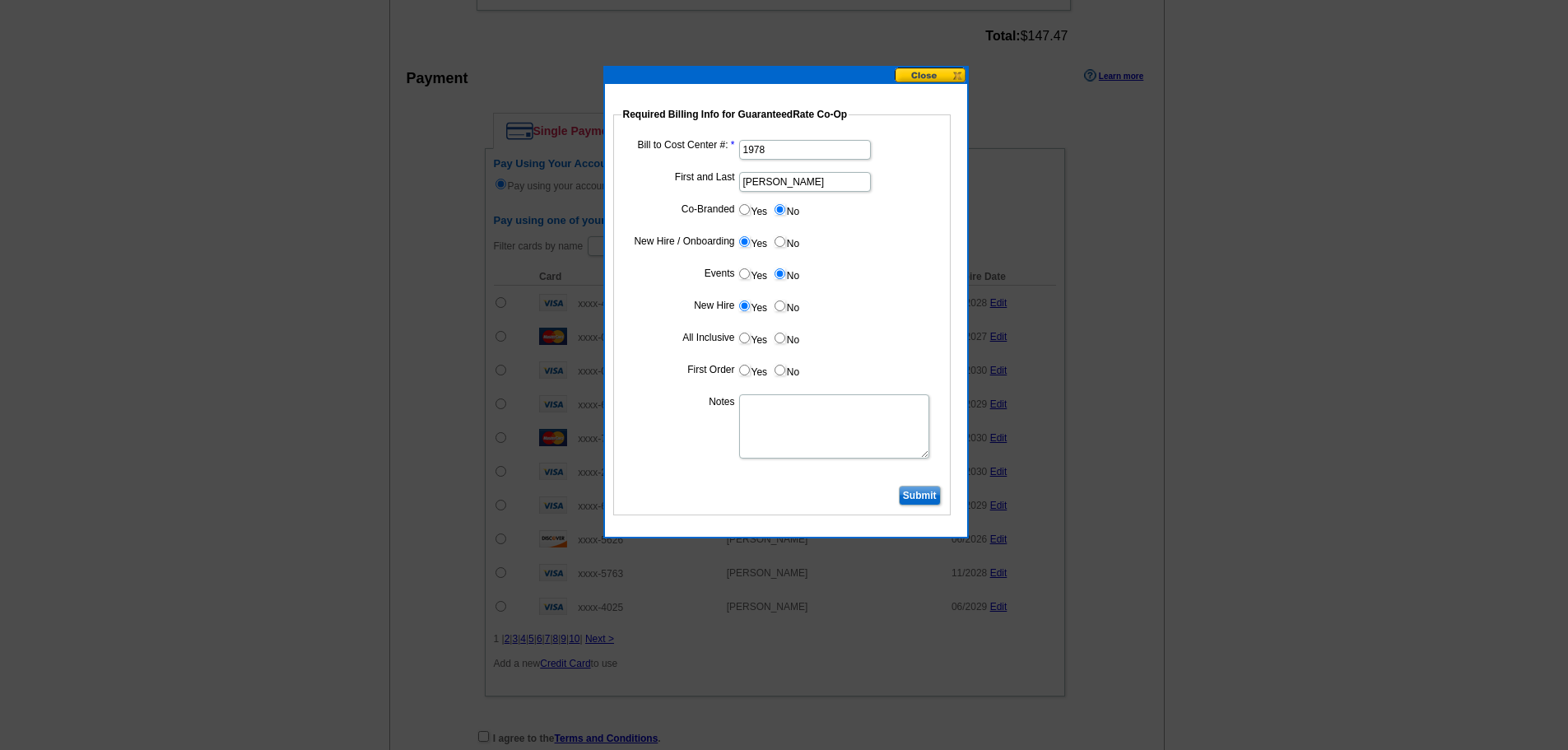
click at [746, 338] on input "Yes" at bounding box center [744, 338] width 11 height 11
radio input "true"
click at [742, 369] on input "Yes" at bounding box center [744, 369] width 11 height 11
radio input "true"
click at [785, 436] on textarea "Notes" at bounding box center [834, 427] width 190 height 65
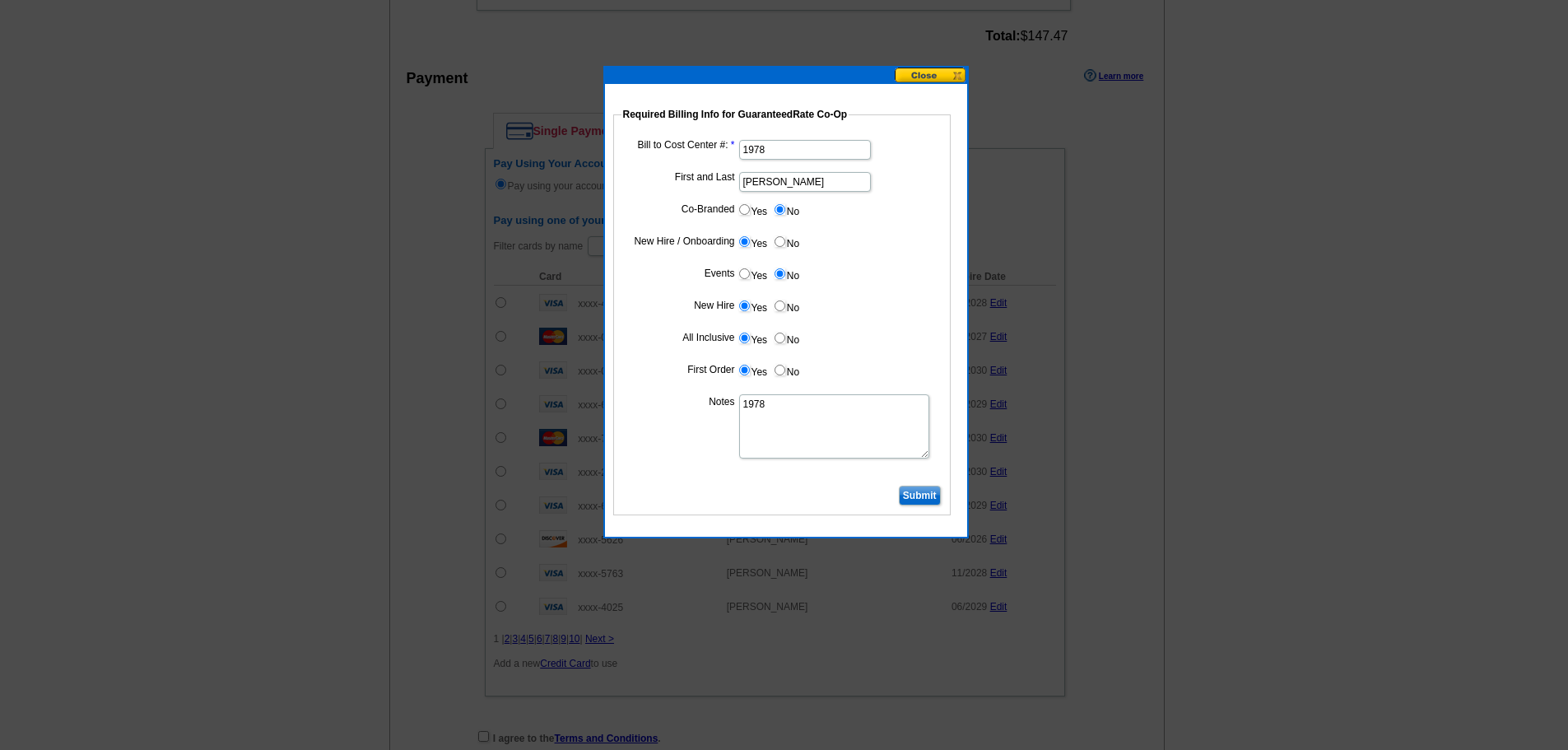
type textarea "1978"
click at [920, 492] on input "Submit" at bounding box center [920, 495] width 42 height 20
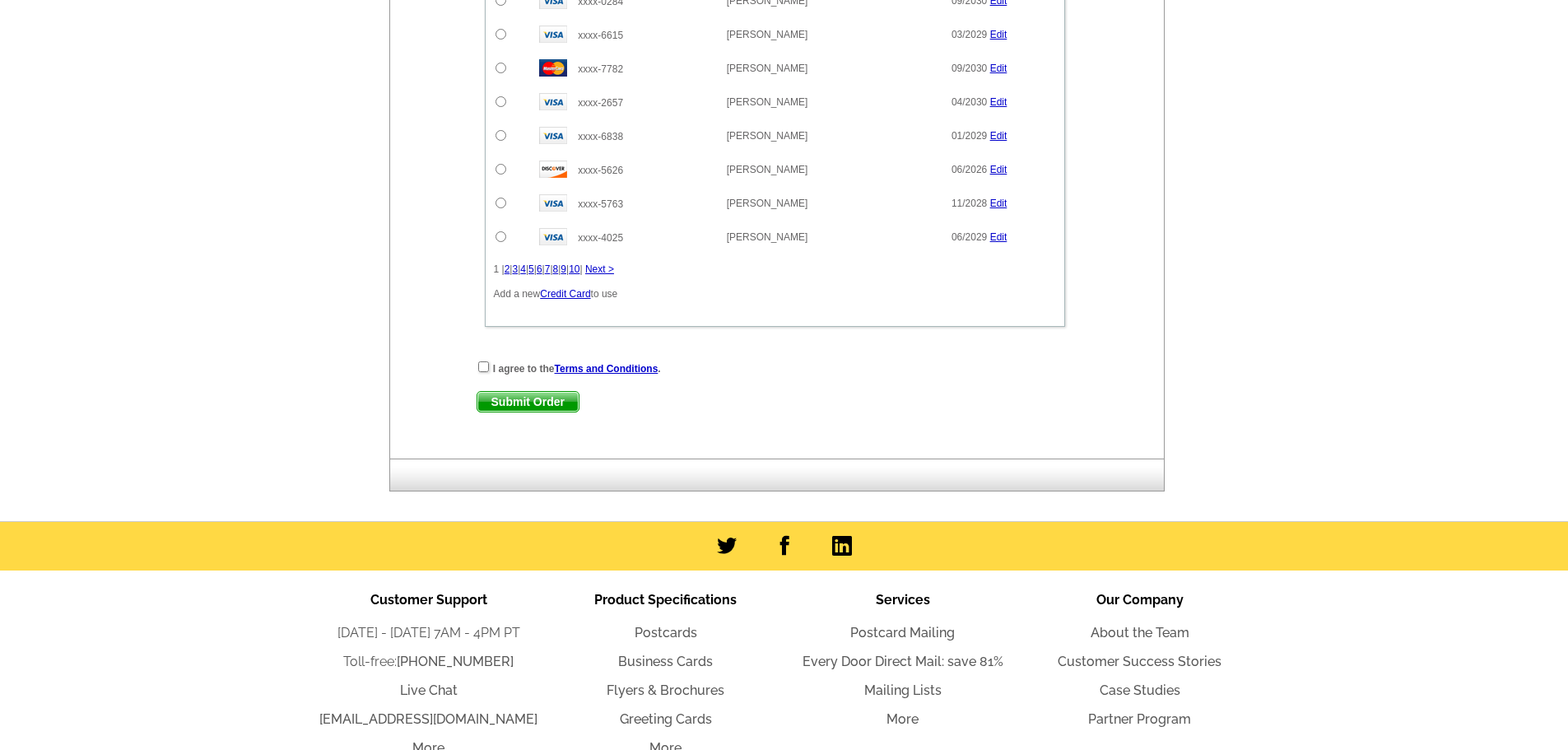
scroll to position [1399, 0]
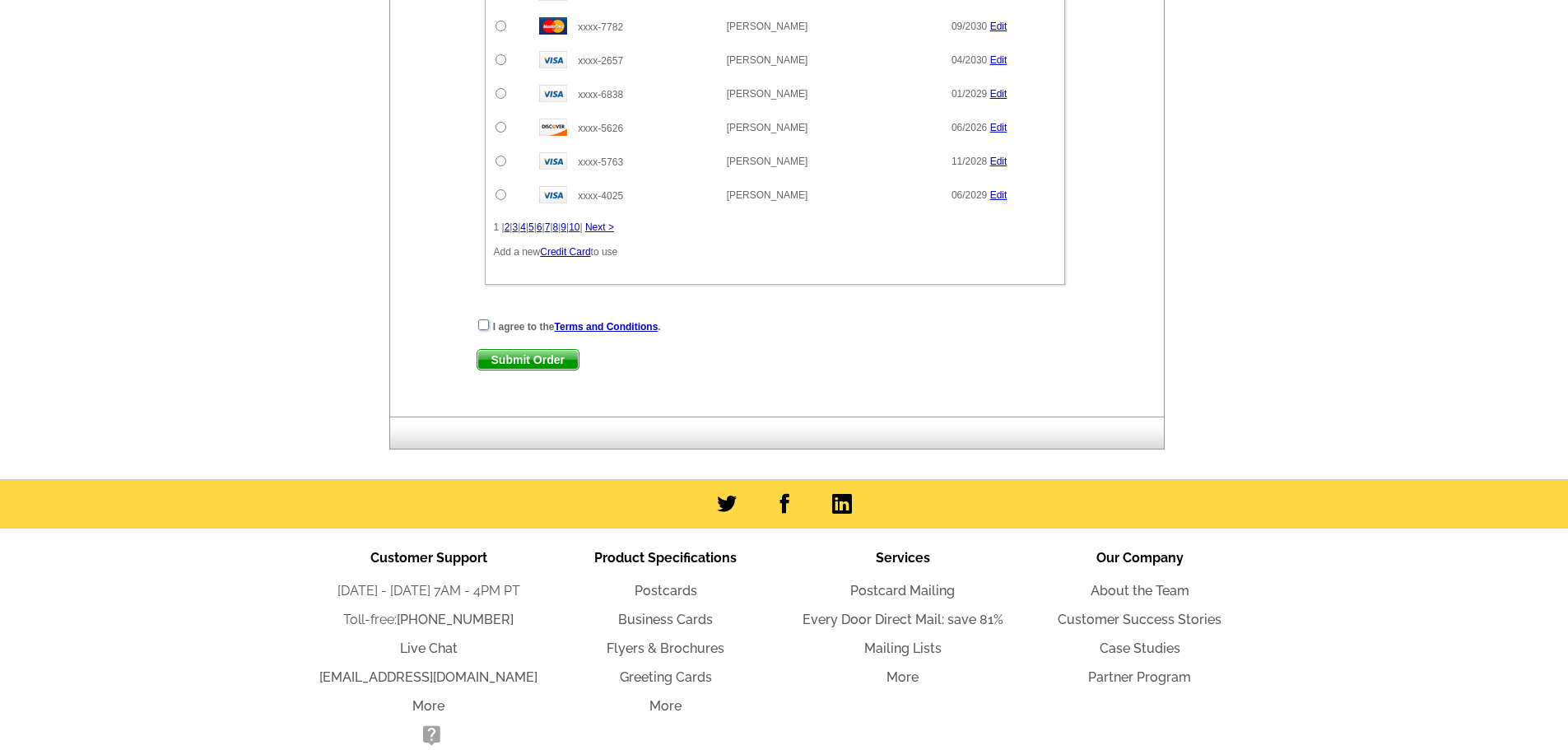
click at [484, 319] on input "checkbox" at bounding box center [483, 324] width 11 height 11
checkbox input "true"
click at [518, 350] on span "Submit Order" at bounding box center [528, 359] width 101 height 20
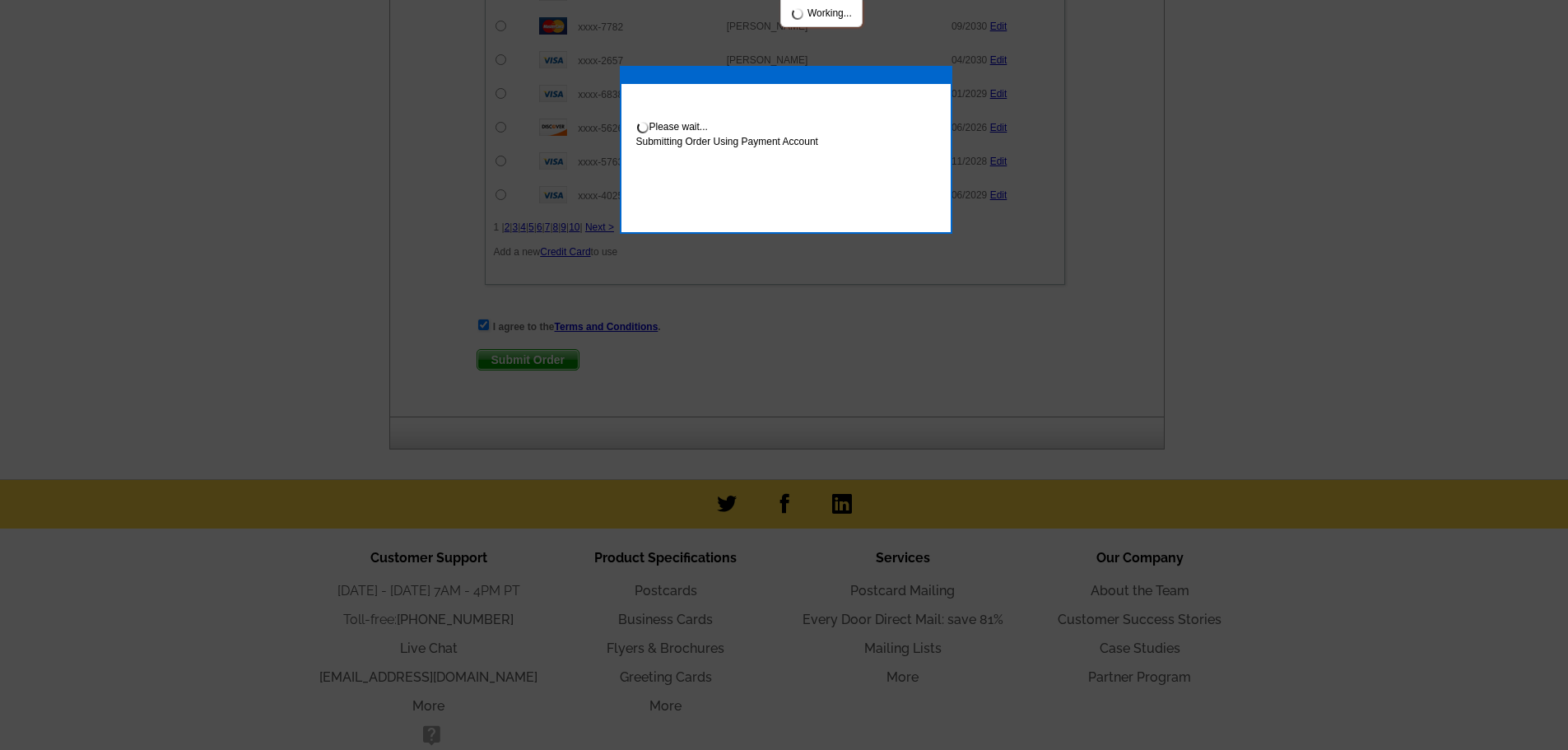
scroll to position [1482, 0]
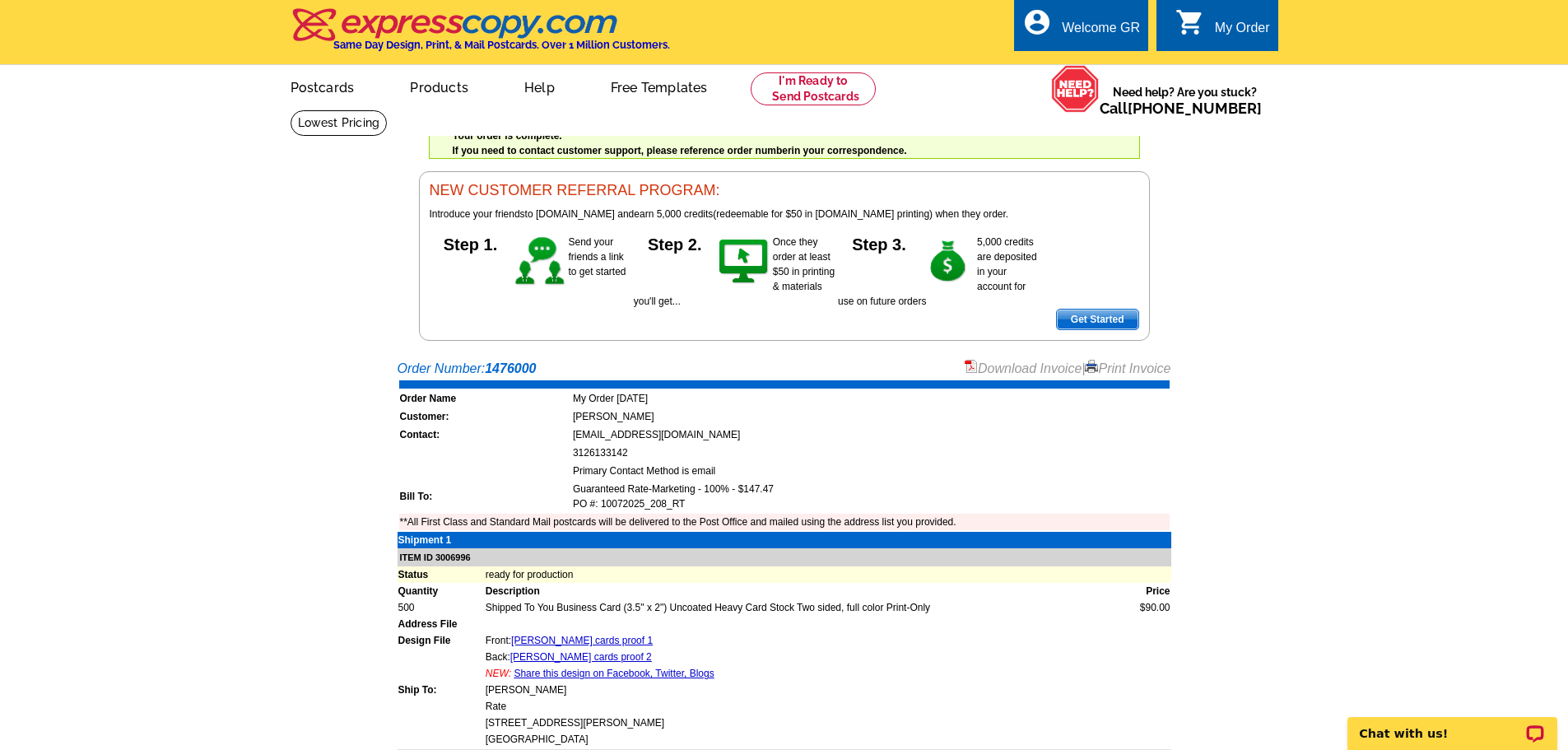
click at [1000, 368] on link "Download Invoice" at bounding box center [1022, 368] width 117 height 14
